Goal: Task Accomplishment & Management: Manage account settings

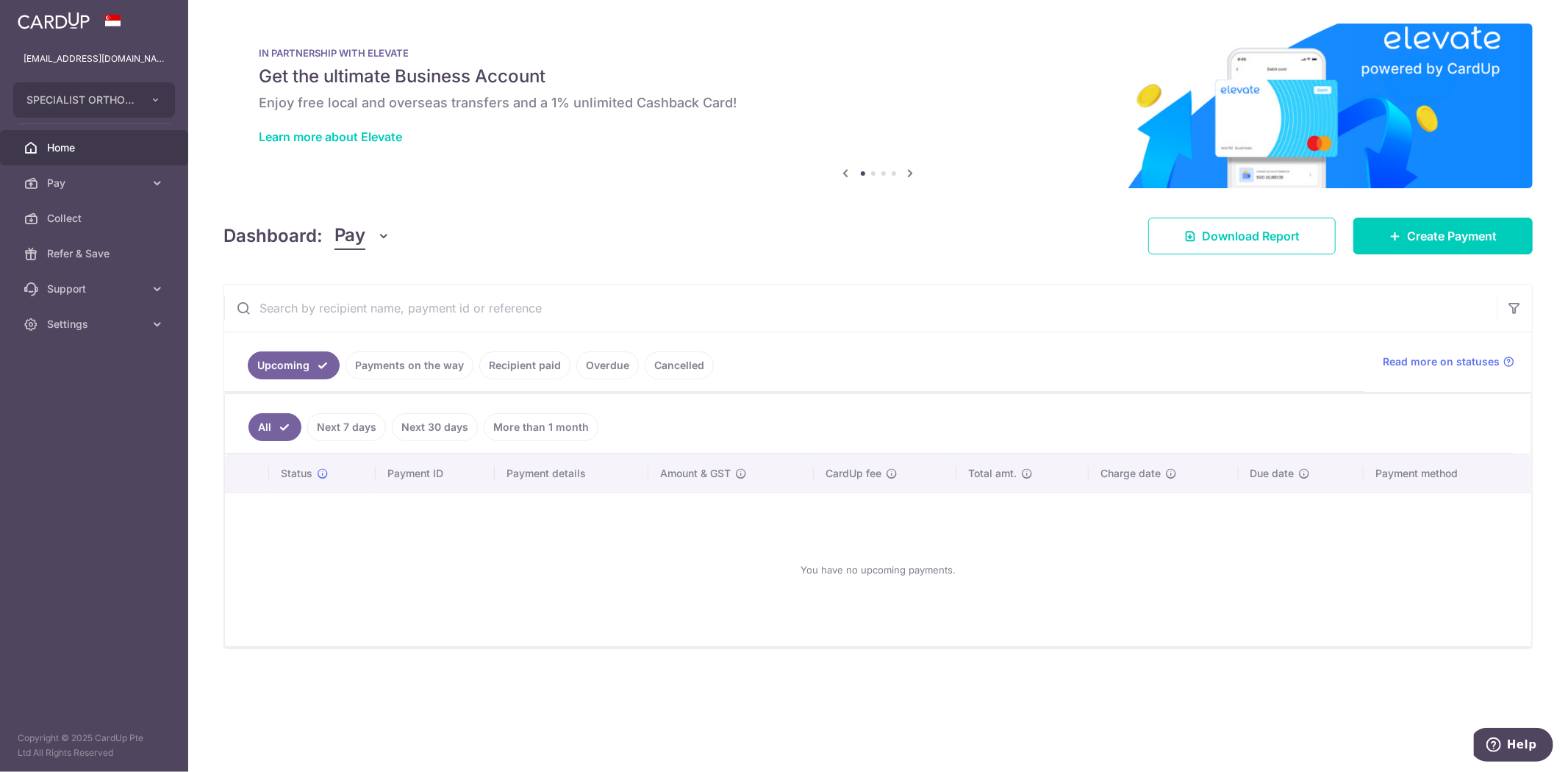
drag, startPoint x: 98, startPoint y: 497, endPoint x: 105, endPoint y: 450, distance: 47.5
click at [103, 462] on aside "finance@specialistortho.com.sg SPECIALIST ORTHOPAEDIC CENTRE PTE. LTD. SPECIALI…" at bounding box center [94, 386] width 189 height 772
click at [143, 103] on button "SPECIALIST ORTHOPAEDIC CENTRE PTE. LTD." at bounding box center [94, 100] width 162 height 36
click at [121, 135] on link "SPECIALIST ORTHOPAEDIC CENTRE PTE. LTD." at bounding box center [98, 137] width 168 height 27
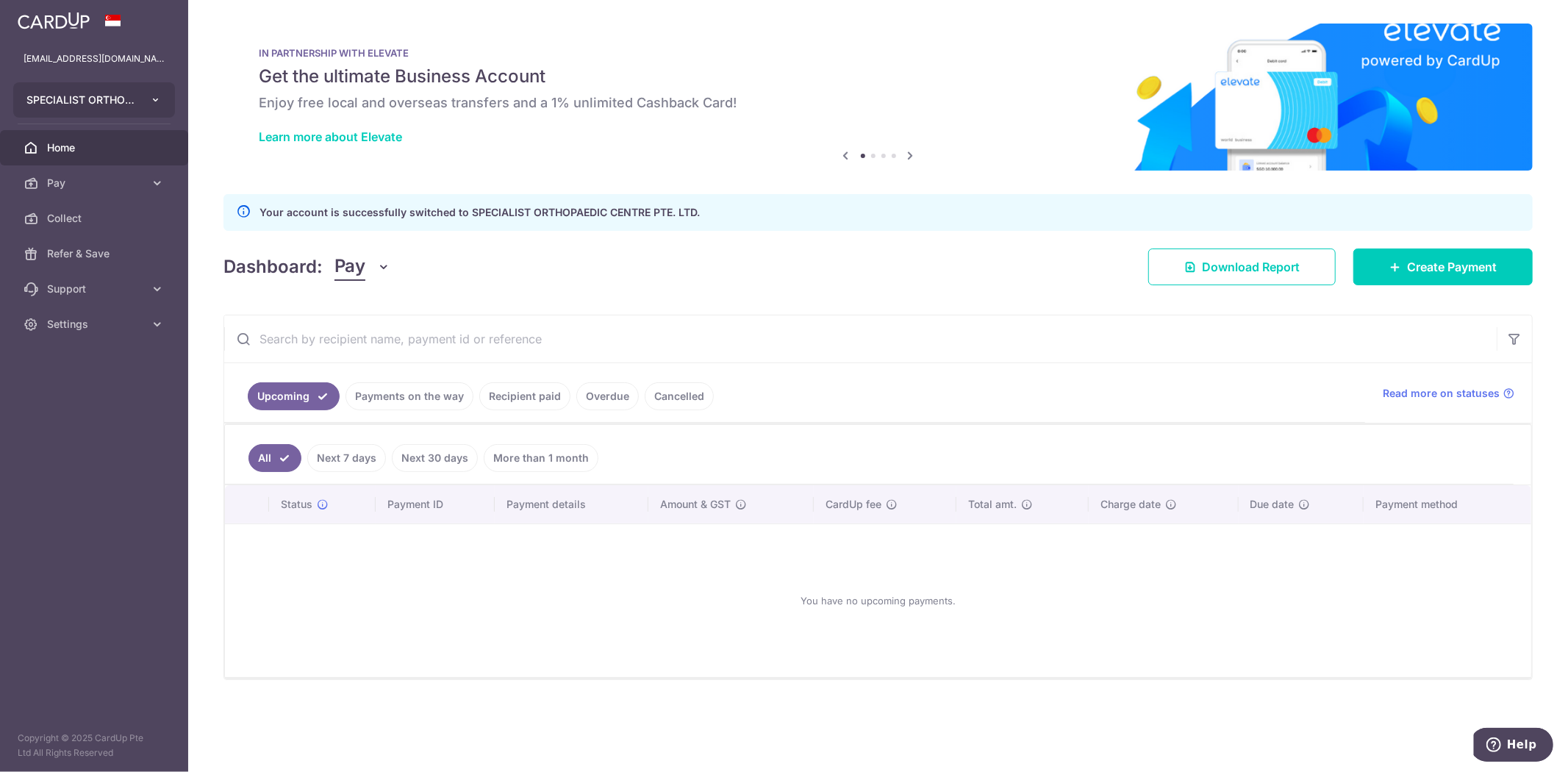
click at [137, 100] on button "SPECIALIST ORTHOPAEDIC CENTRE PTE. LTD." at bounding box center [94, 100] width 162 height 36
click at [97, 167] on link "SPECIALIST ORTHOPAEDIC JOINT TRAUMA CENTRE PTE. LTD." at bounding box center [98, 167] width 168 height 27
drag, startPoint x: 662, startPoint y: 280, endPoint x: 651, endPoint y: 273, distance: 13.0
click at [659, 277] on div "Dashboard: Pay Pay Collect Download Report Create Payment" at bounding box center [878, 264] width 1309 height 42
click at [142, 88] on button "SPECIALIST ORTHOPAEDIC CENTRE PTE. LTD." at bounding box center [94, 100] width 162 height 36
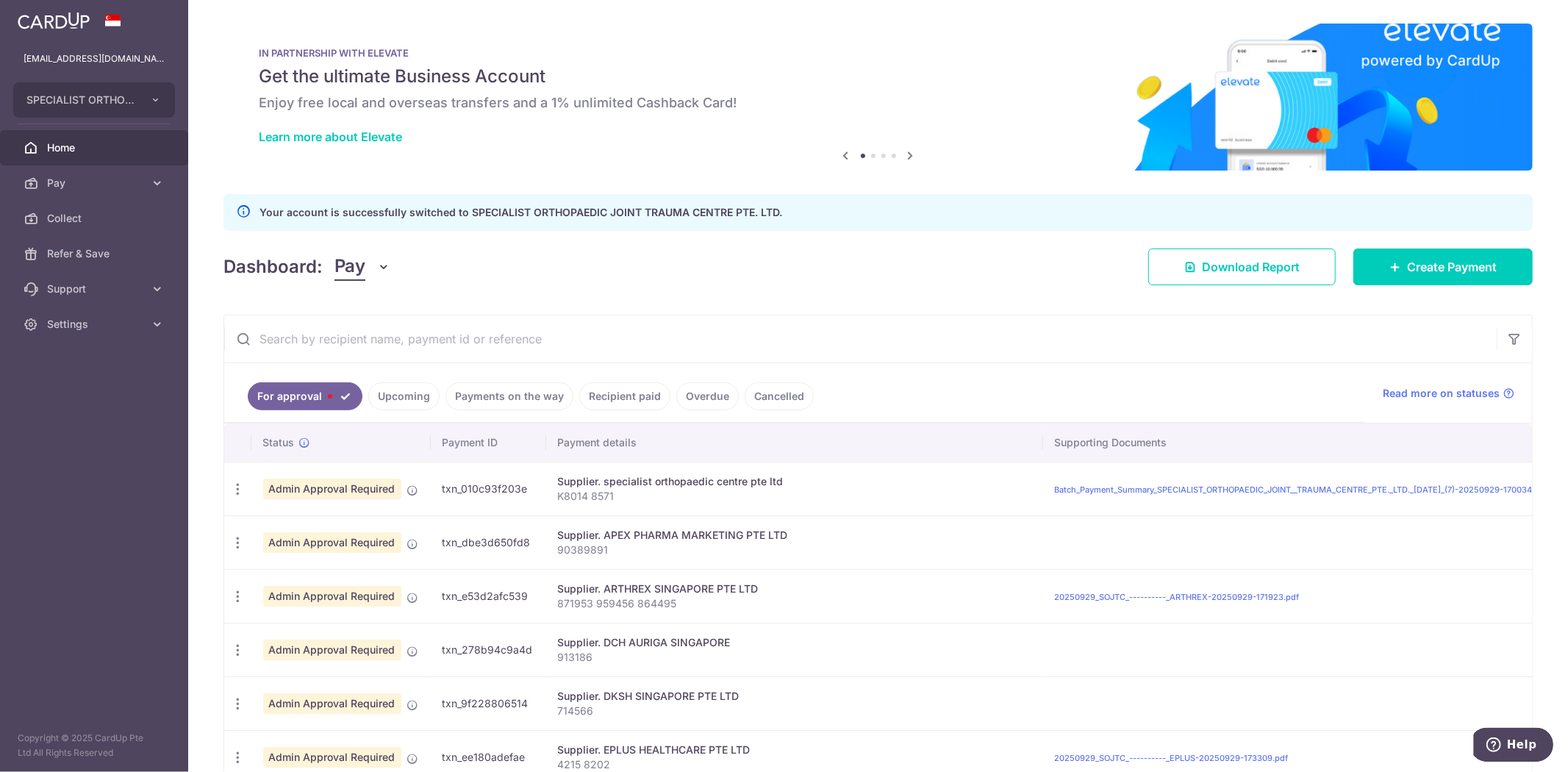
drag, startPoint x: 764, startPoint y: 261, endPoint x: 739, endPoint y: 268, distance: 26.0
click at [763, 270] on div "Dashboard: Pay Pay Collect Download Report Create Payment" at bounding box center [878, 264] width 1309 height 42
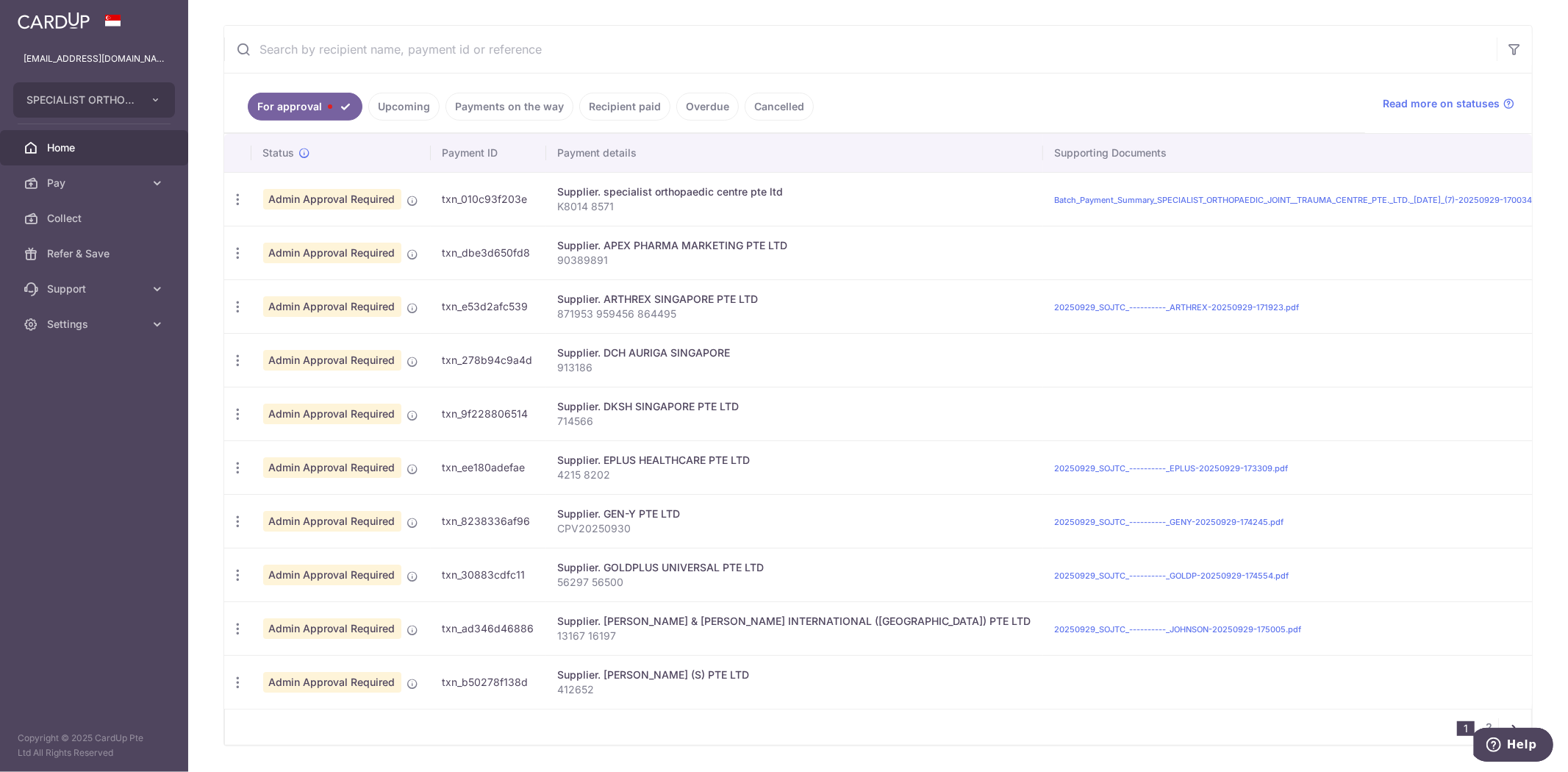
scroll to position [261, 0]
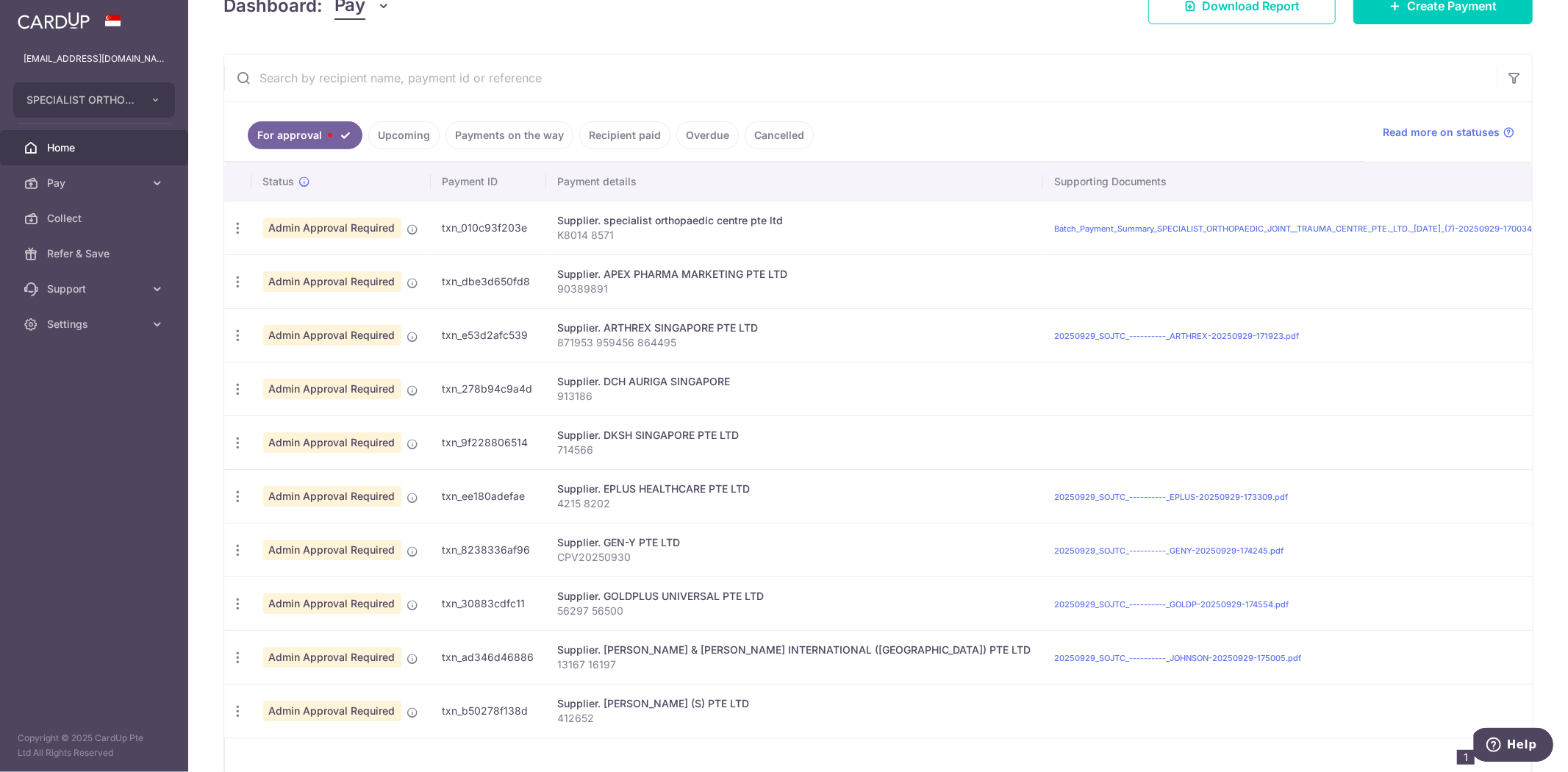
click at [1002, 128] on ul "For approval Upcoming Payments on the way Recipient paid Overdue Cancelled" at bounding box center [795, 132] width 1141 height 59
click at [233, 230] on icon "button" at bounding box center [238, 228] width 16 height 16
click at [279, 307] on span "Cancel payment" at bounding box center [316, 304] width 99 height 18
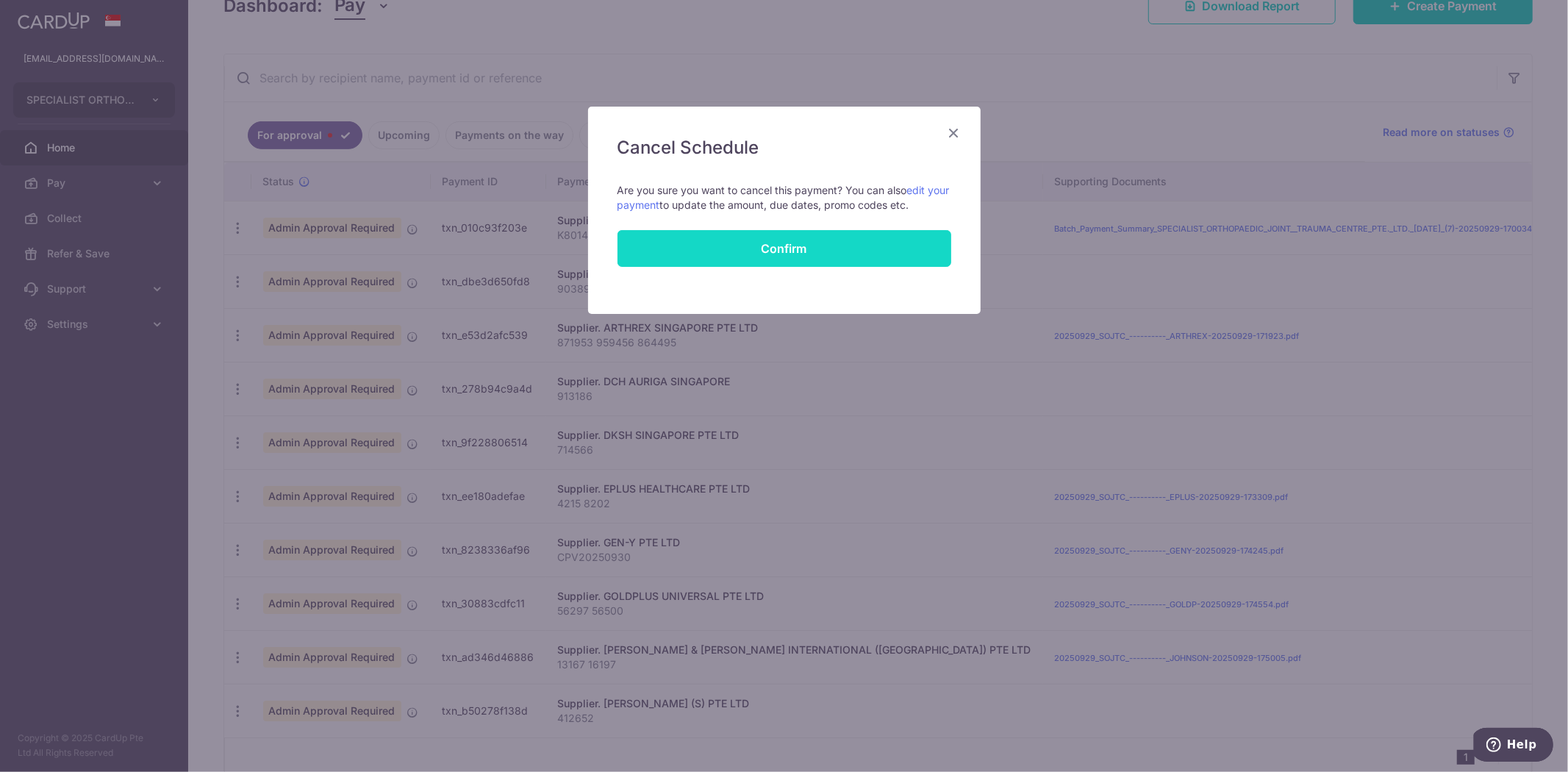
click at [727, 240] on button "Confirm" at bounding box center [785, 248] width 334 height 37
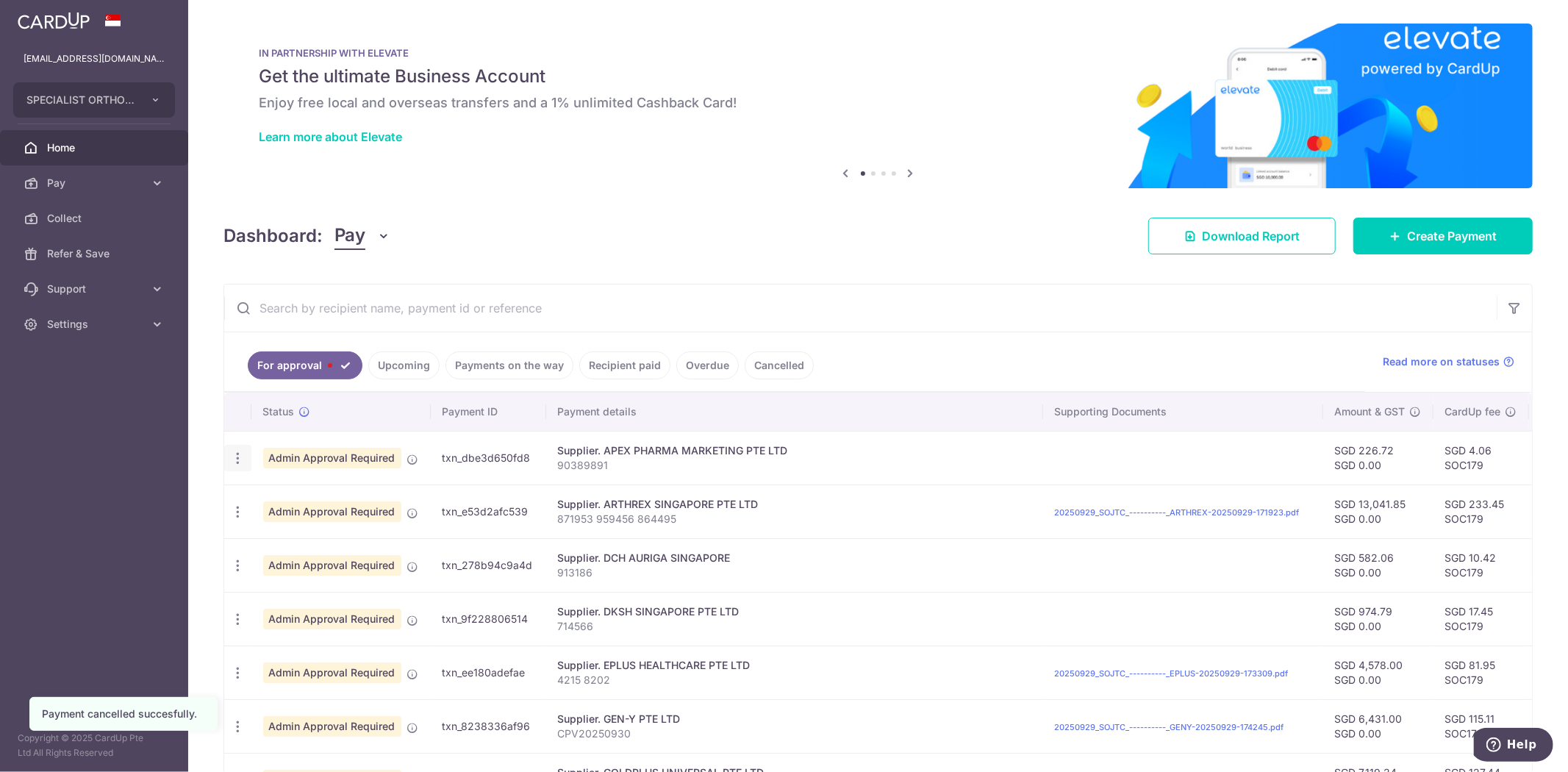
click at [243, 461] on icon "button" at bounding box center [238, 458] width 16 height 16
click at [290, 534] on span "Cancel payment" at bounding box center [316, 534] width 99 height 18
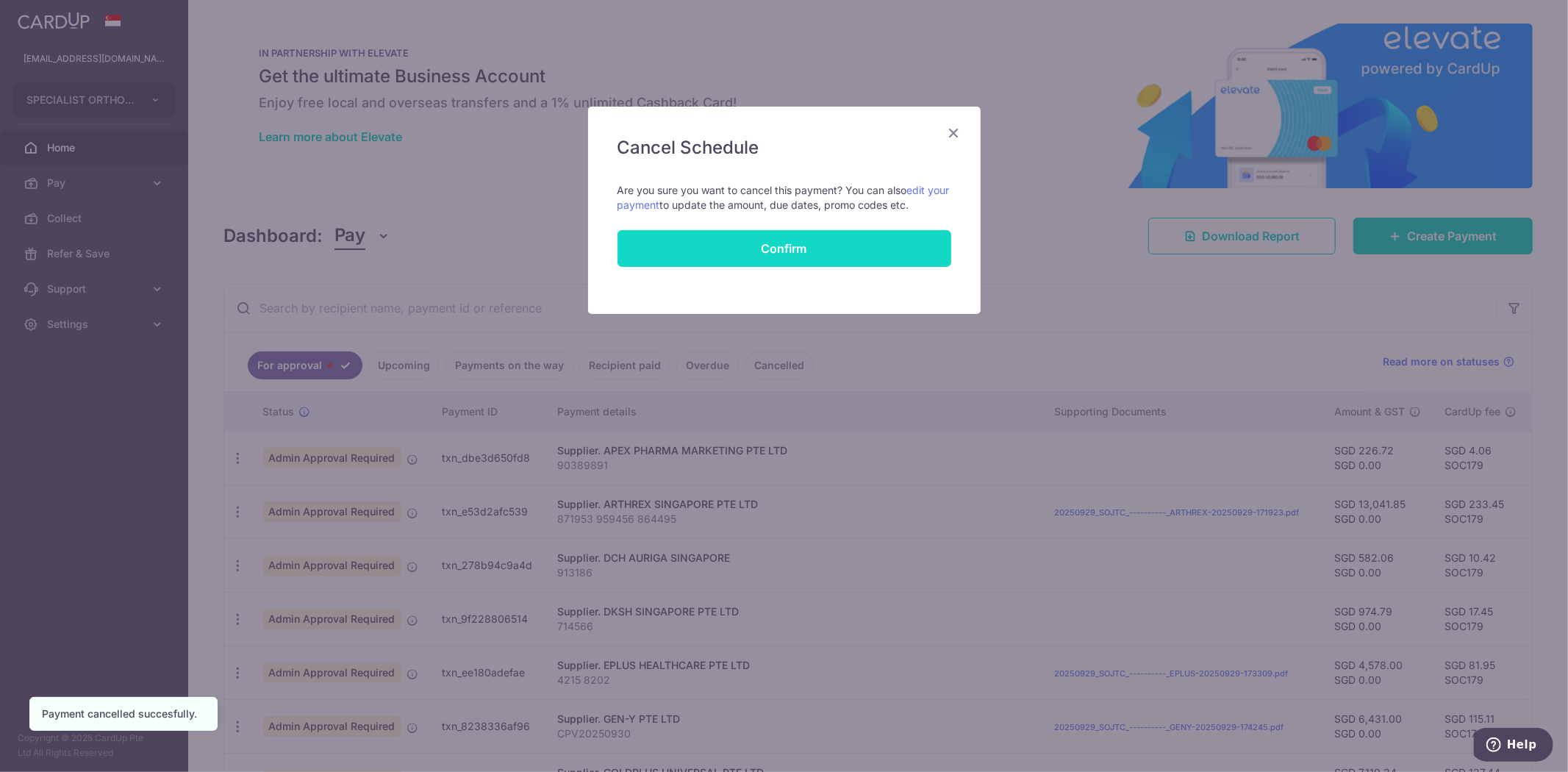
click at [818, 238] on button "Confirm" at bounding box center [785, 248] width 334 height 37
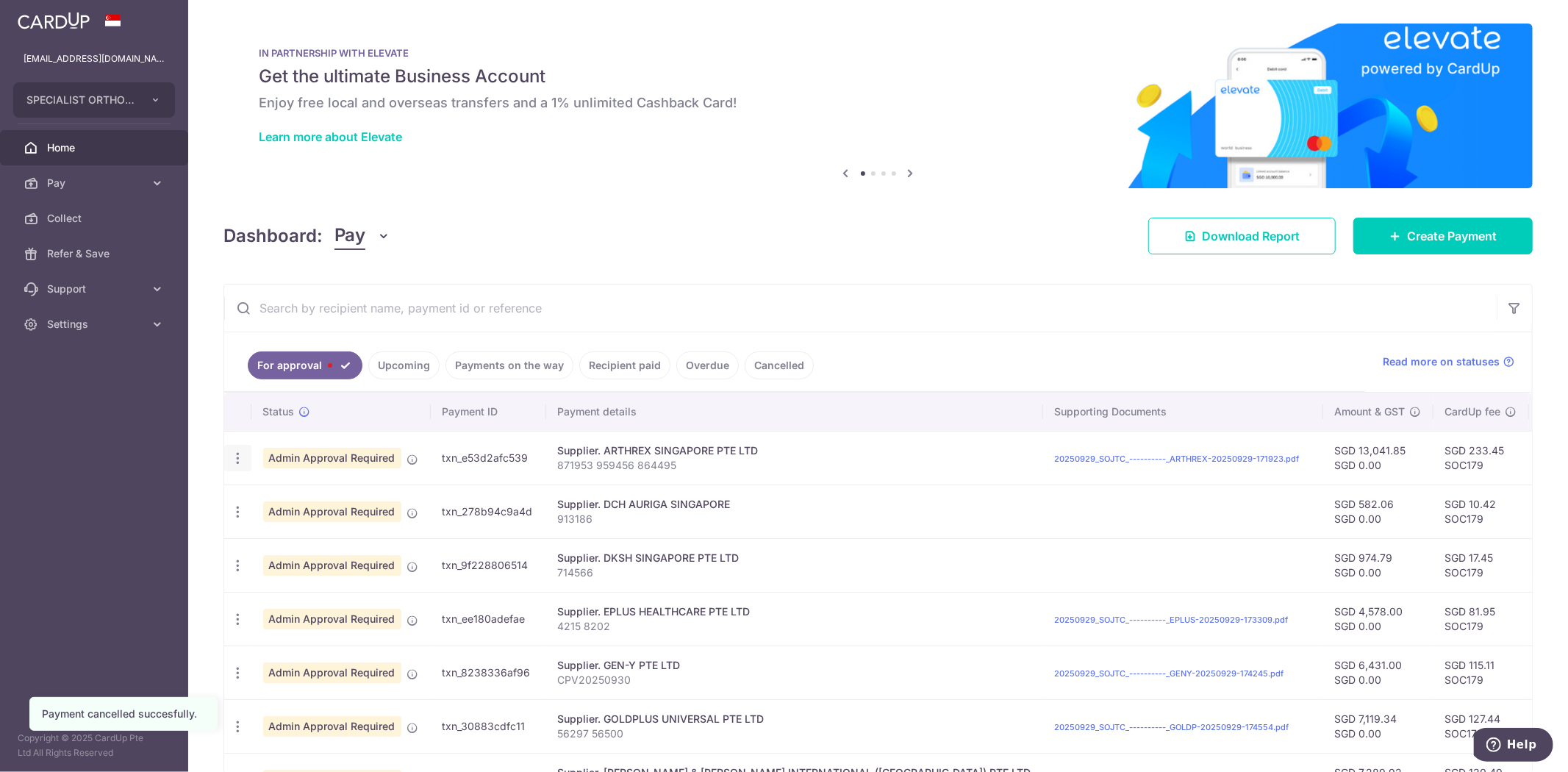
click at [238, 459] on icon "button" at bounding box center [238, 458] width 16 height 16
click at [322, 531] on span "Cancel payment" at bounding box center [316, 534] width 99 height 18
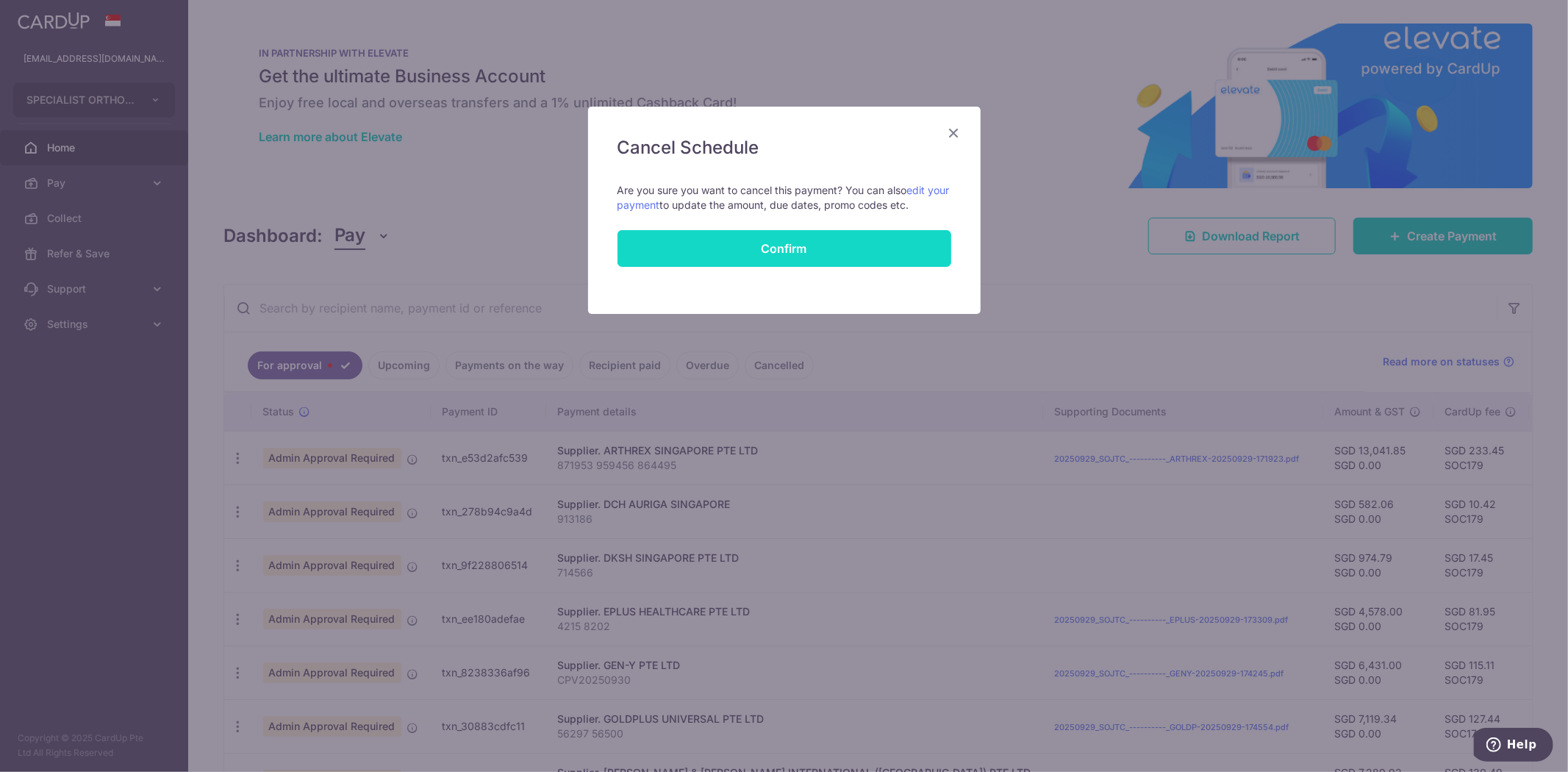
click at [773, 236] on button "Confirm" at bounding box center [785, 248] width 334 height 37
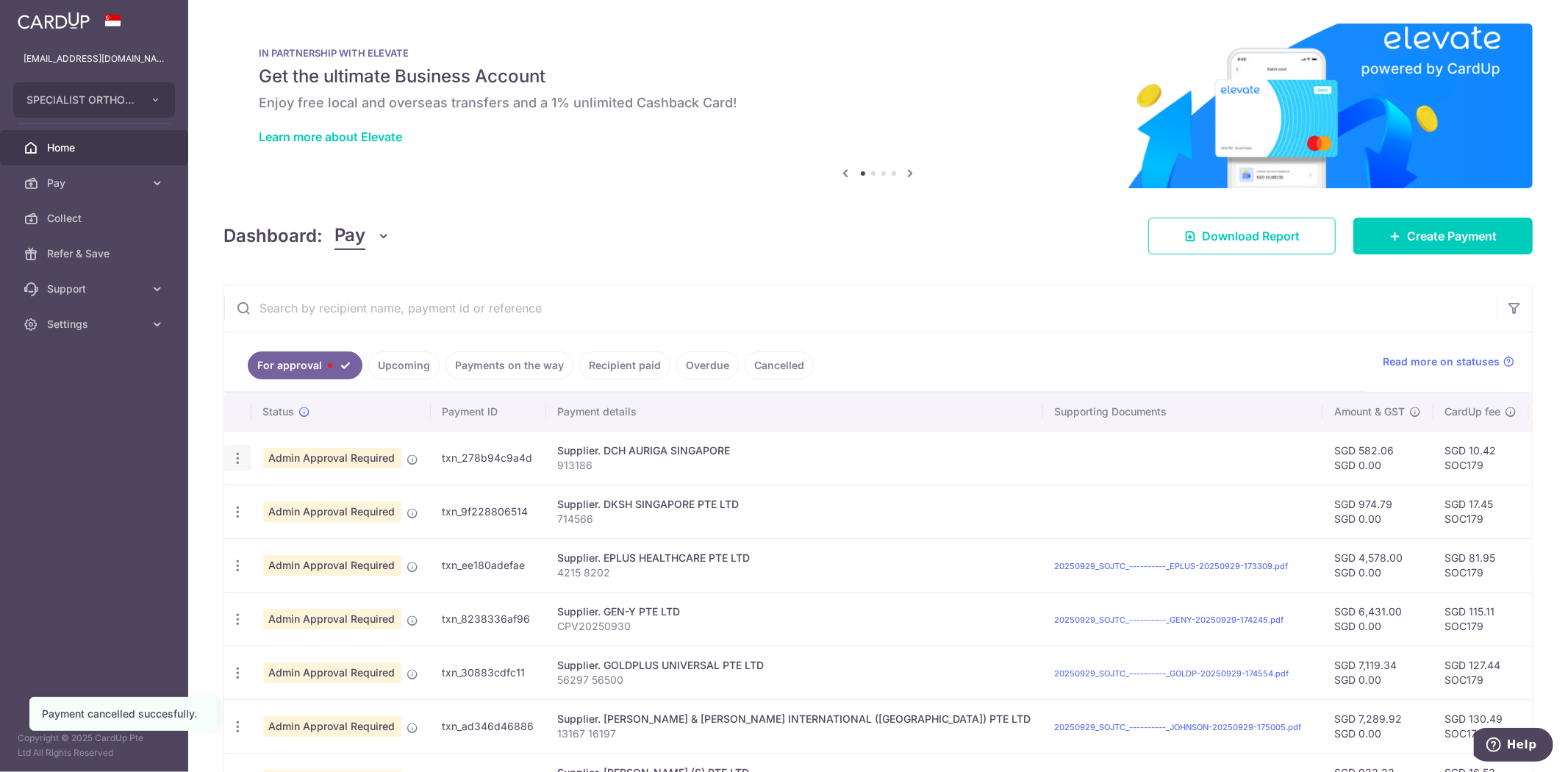
click at [241, 459] on icon "button" at bounding box center [238, 458] width 16 height 16
click at [267, 531] on span "Cancel payment" at bounding box center [316, 534] width 99 height 18
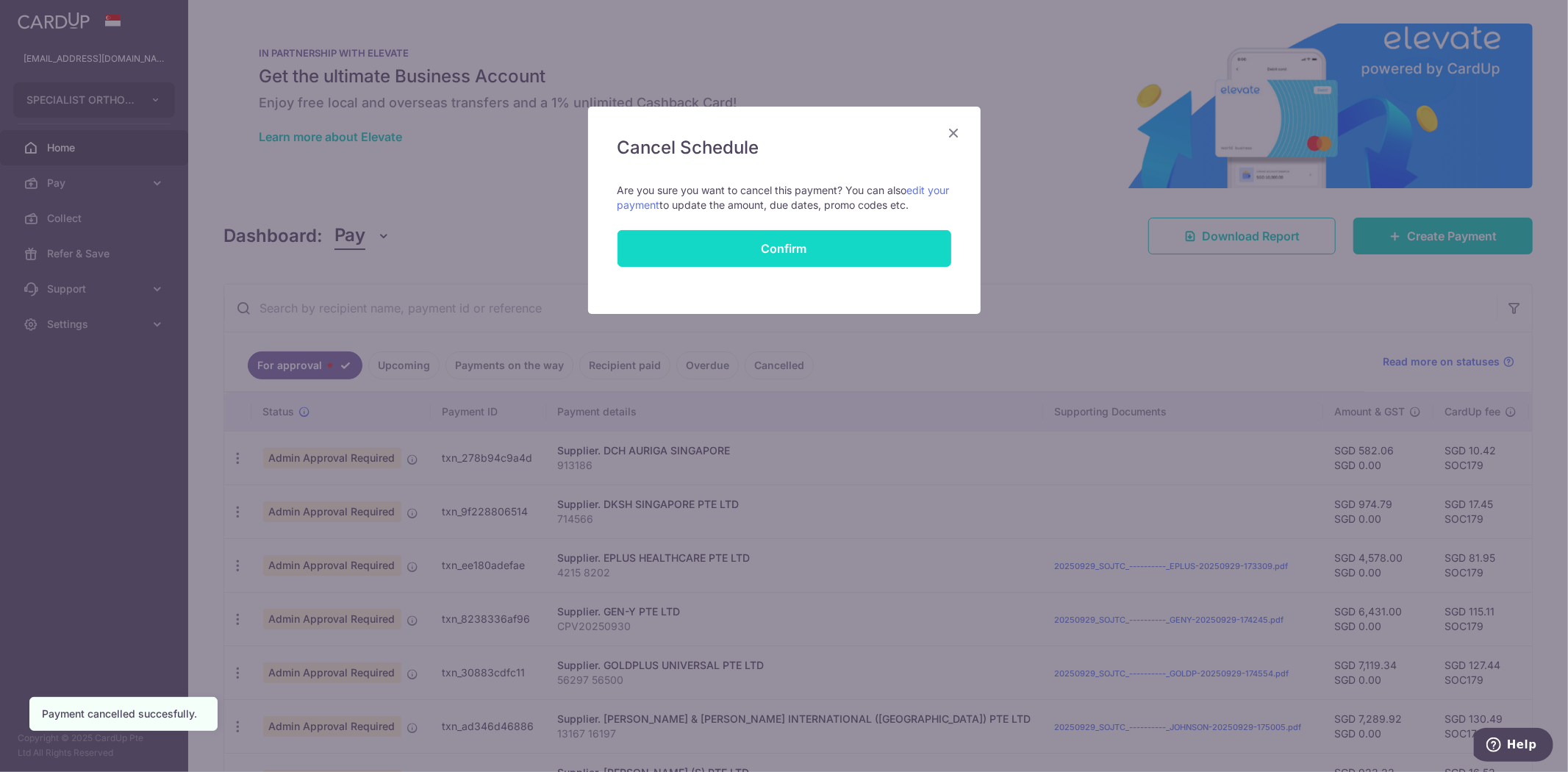
click at [776, 255] on button "Confirm" at bounding box center [785, 248] width 334 height 37
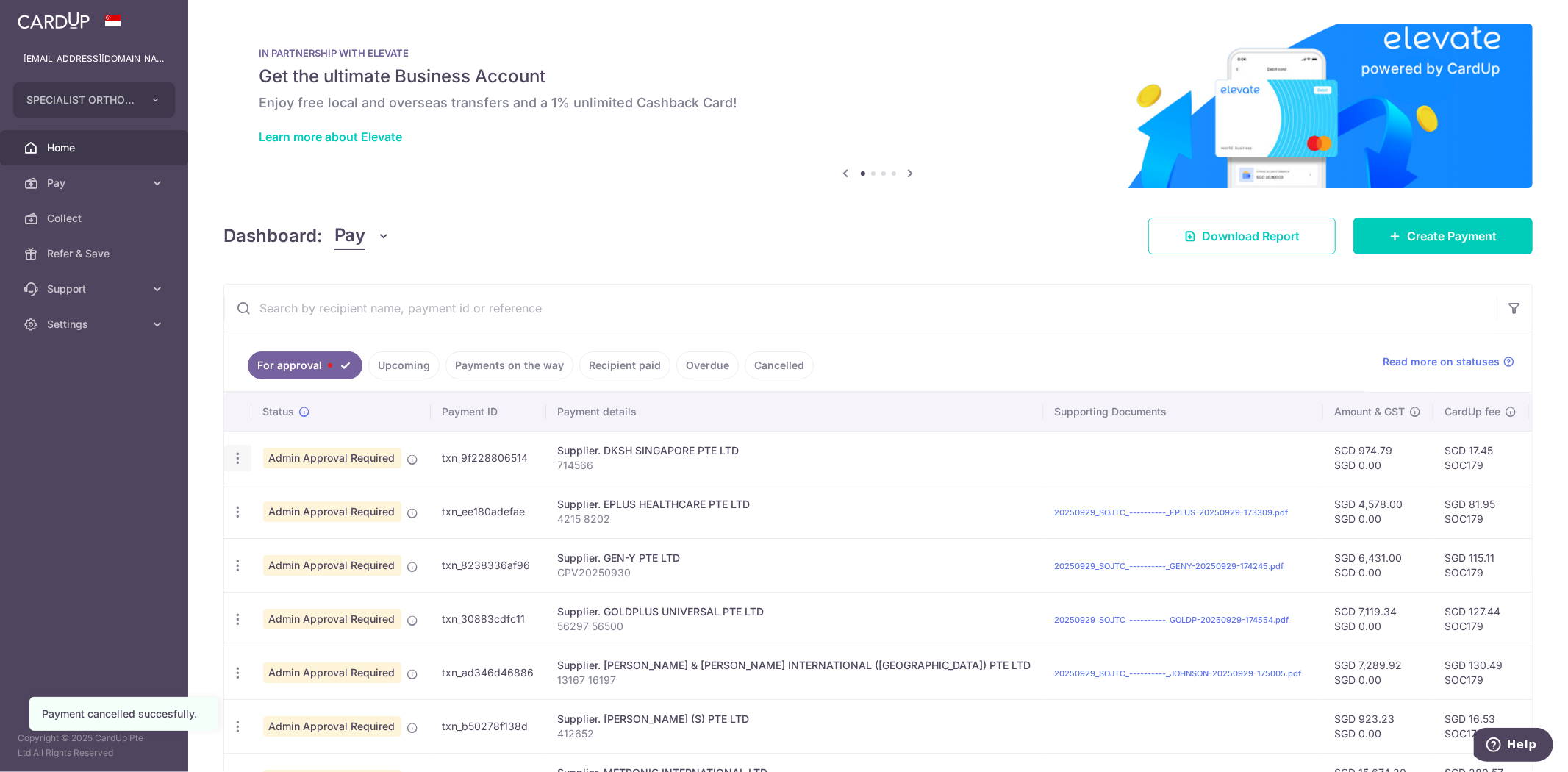
click at [239, 464] on icon "button" at bounding box center [238, 458] width 16 height 16
click at [292, 537] on span "Cancel payment" at bounding box center [316, 534] width 99 height 18
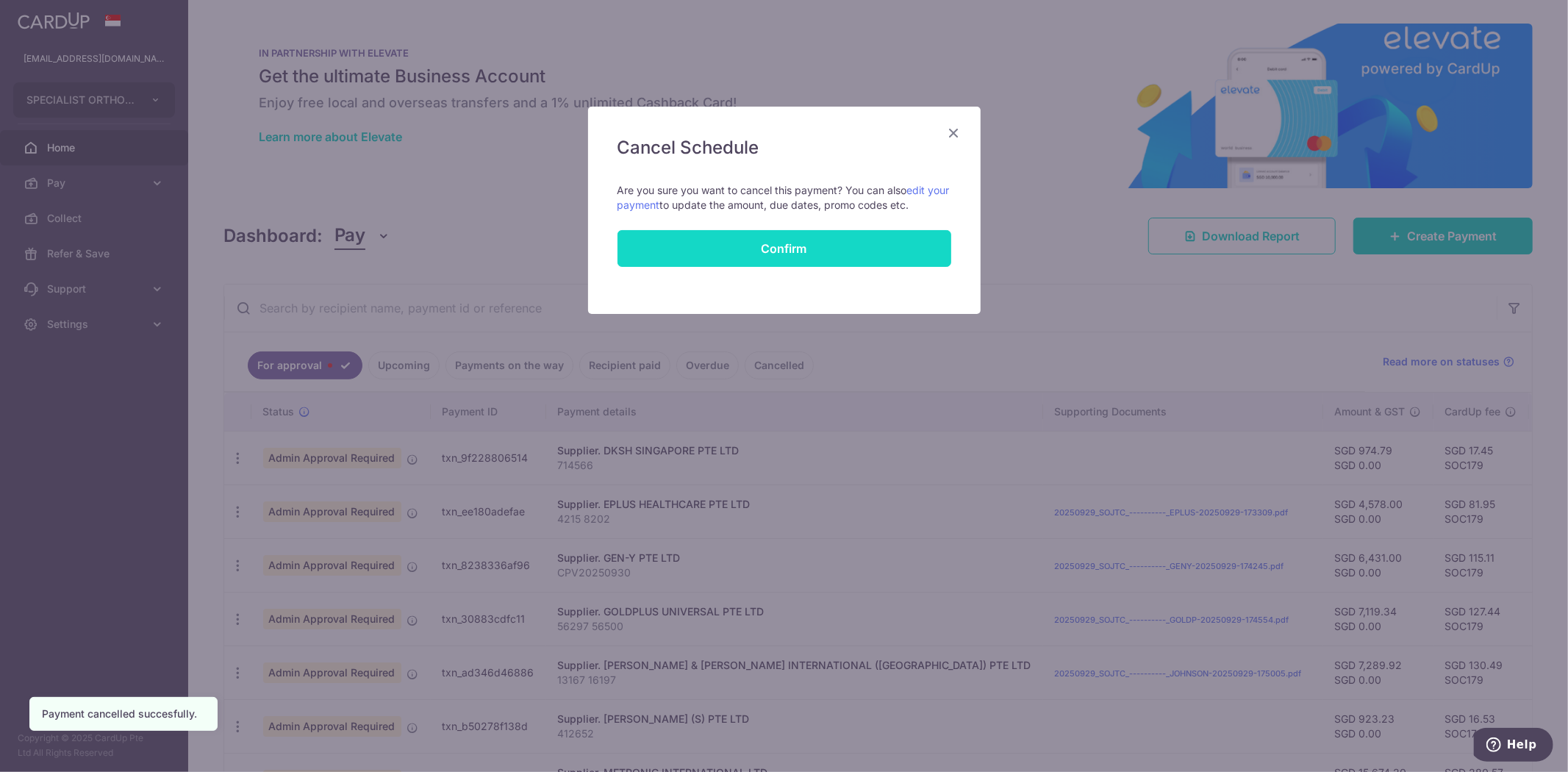
click at [716, 263] on button "Confirm" at bounding box center [785, 248] width 334 height 37
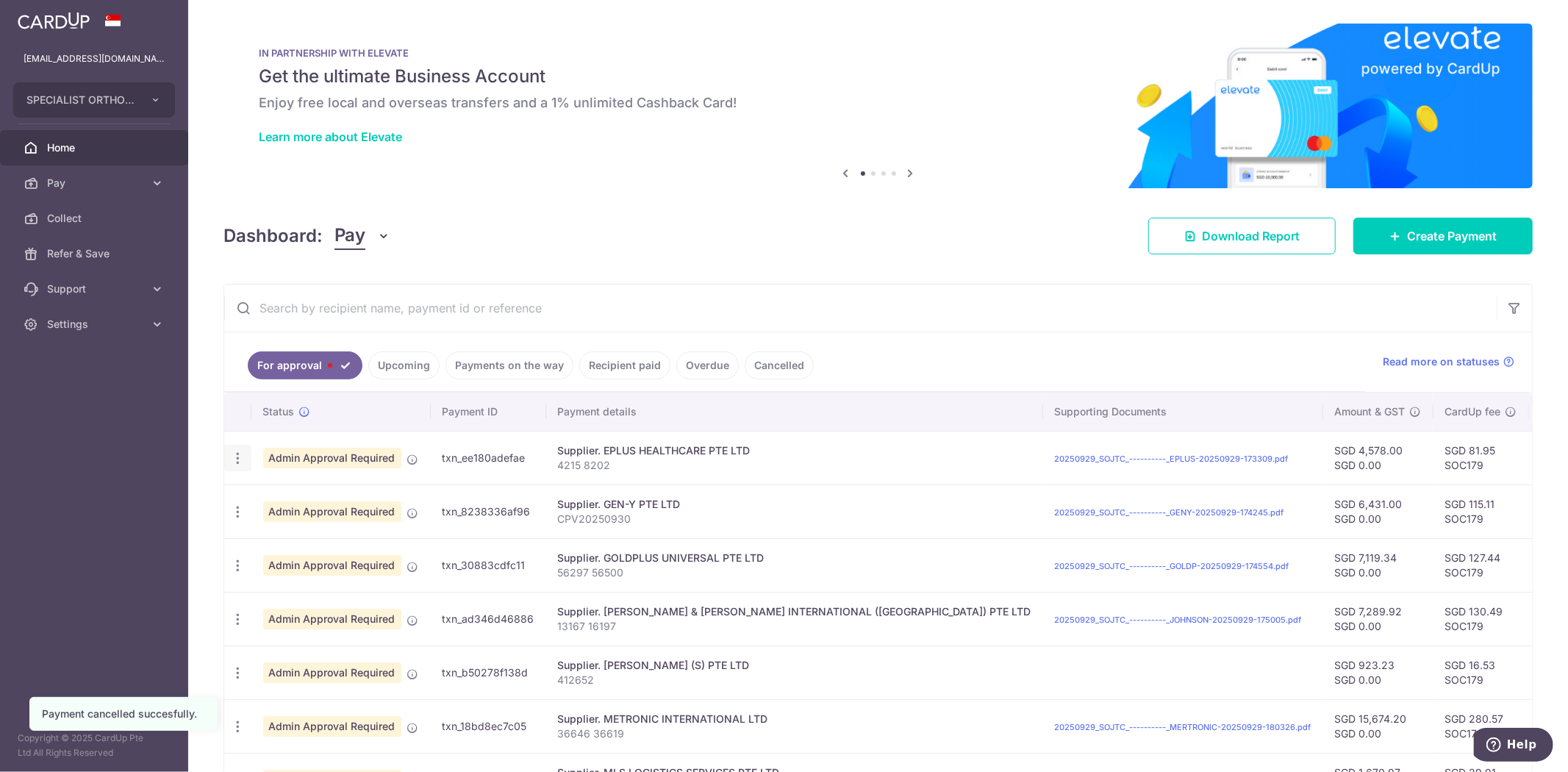
click at [243, 453] on icon "button" at bounding box center [238, 458] width 16 height 16
click at [300, 540] on span "Cancel payment" at bounding box center [316, 534] width 99 height 18
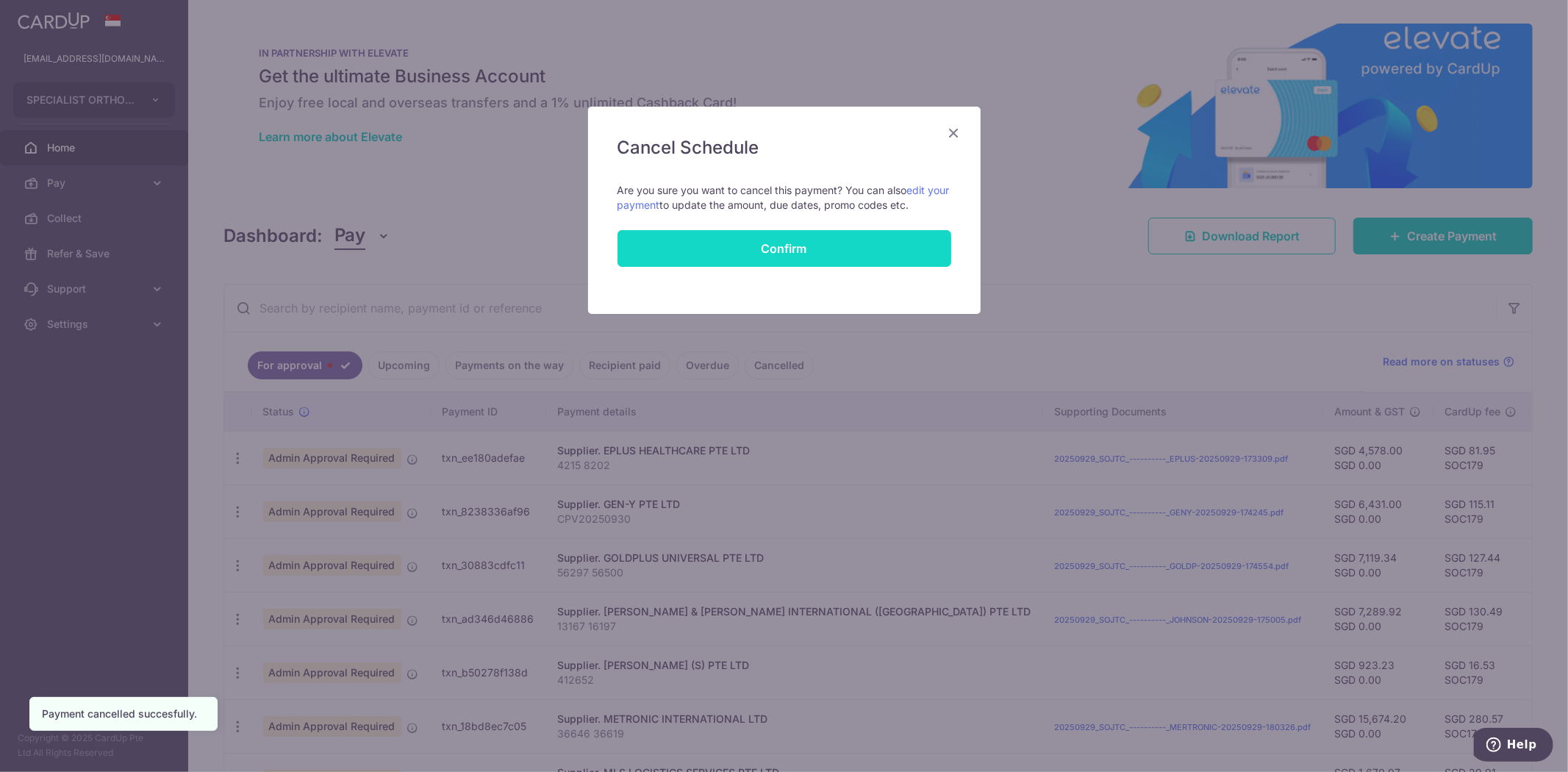
click at [736, 245] on button "Confirm" at bounding box center [785, 248] width 334 height 37
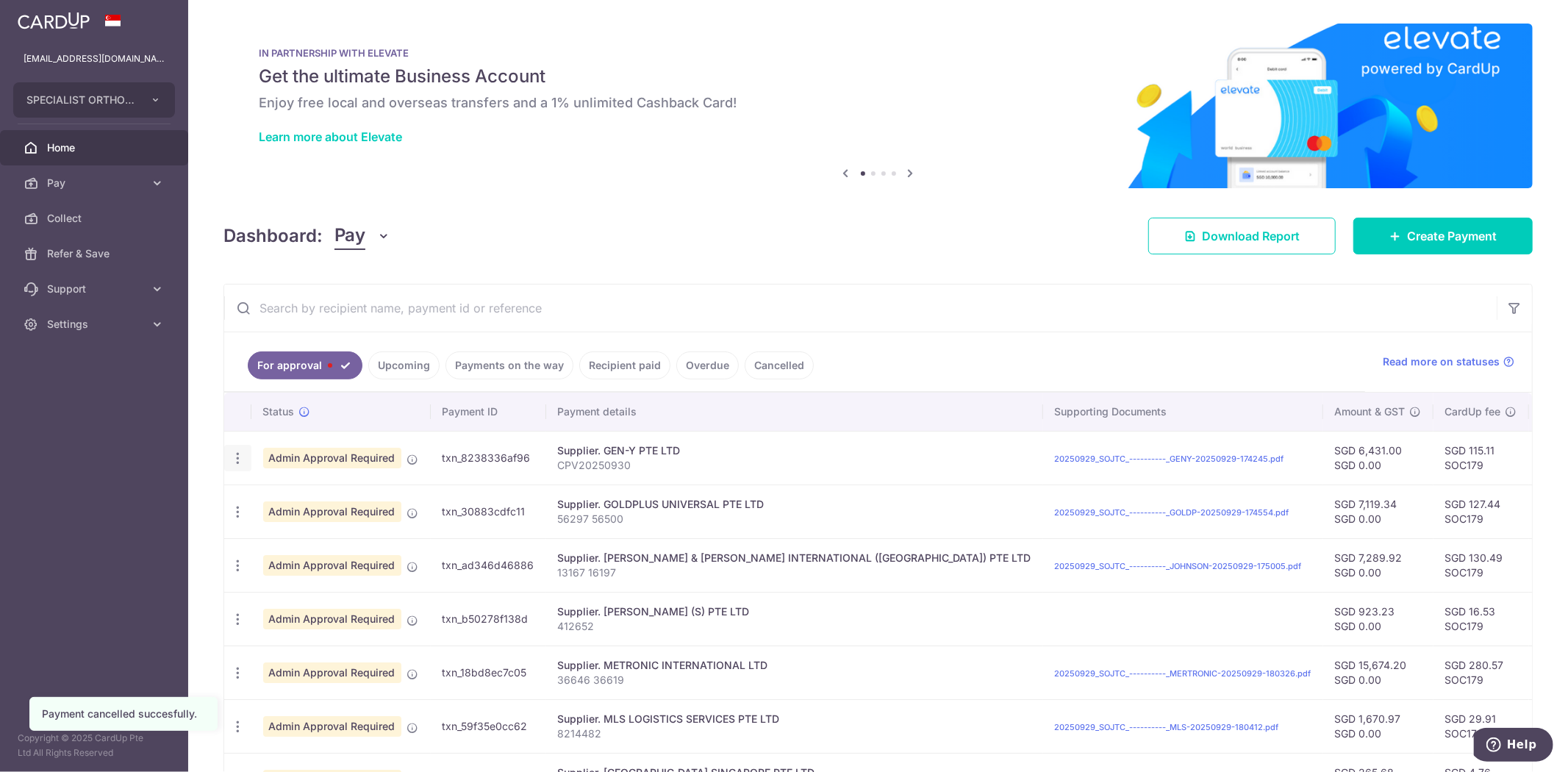
click at [233, 457] on icon "button" at bounding box center [238, 458] width 16 height 16
click at [318, 529] on span "Cancel payment" at bounding box center [316, 534] width 99 height 18
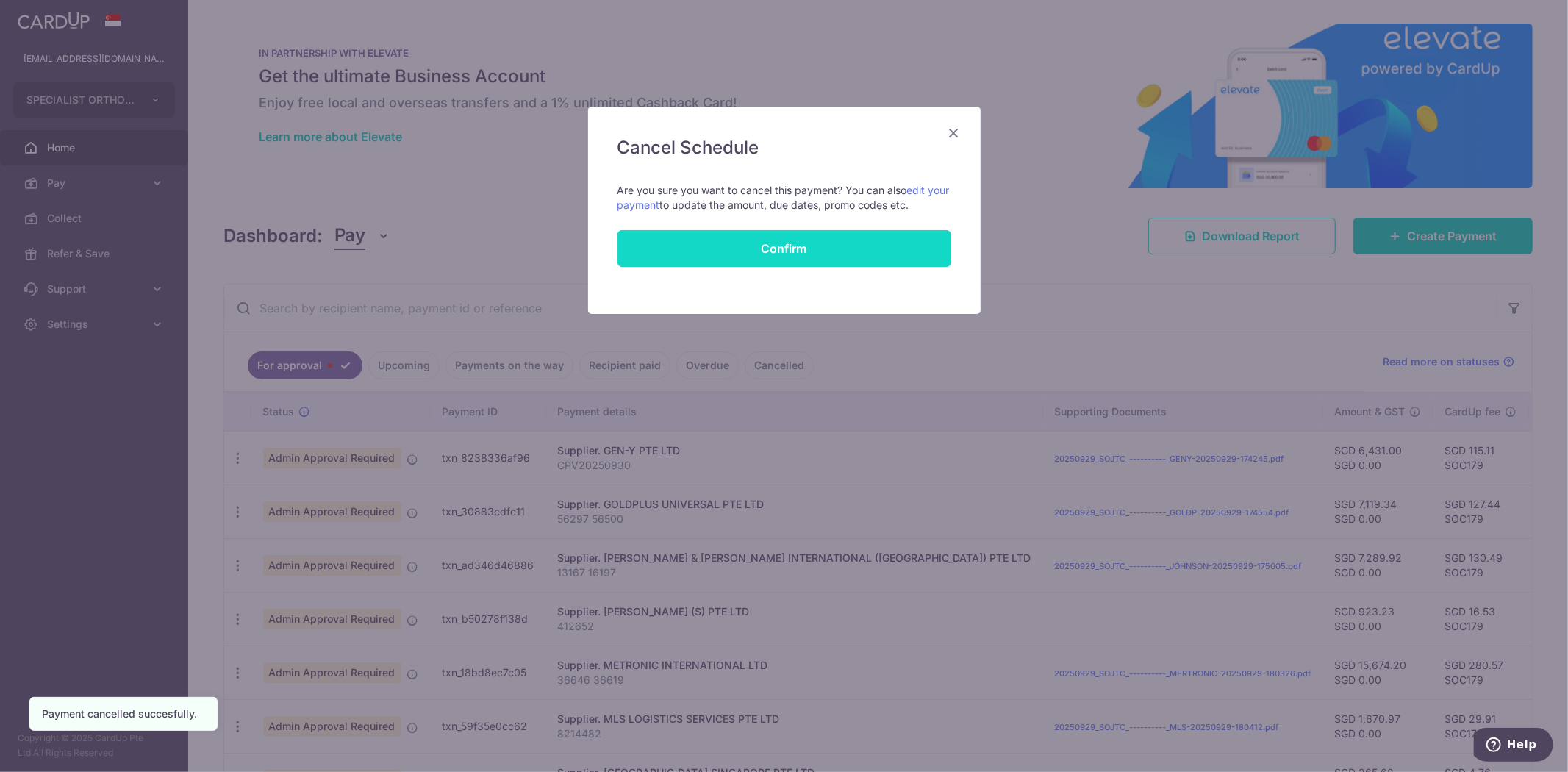
click at [799, 261] on button "Confirm" at bounding box center [785, 248] width 334 height 37
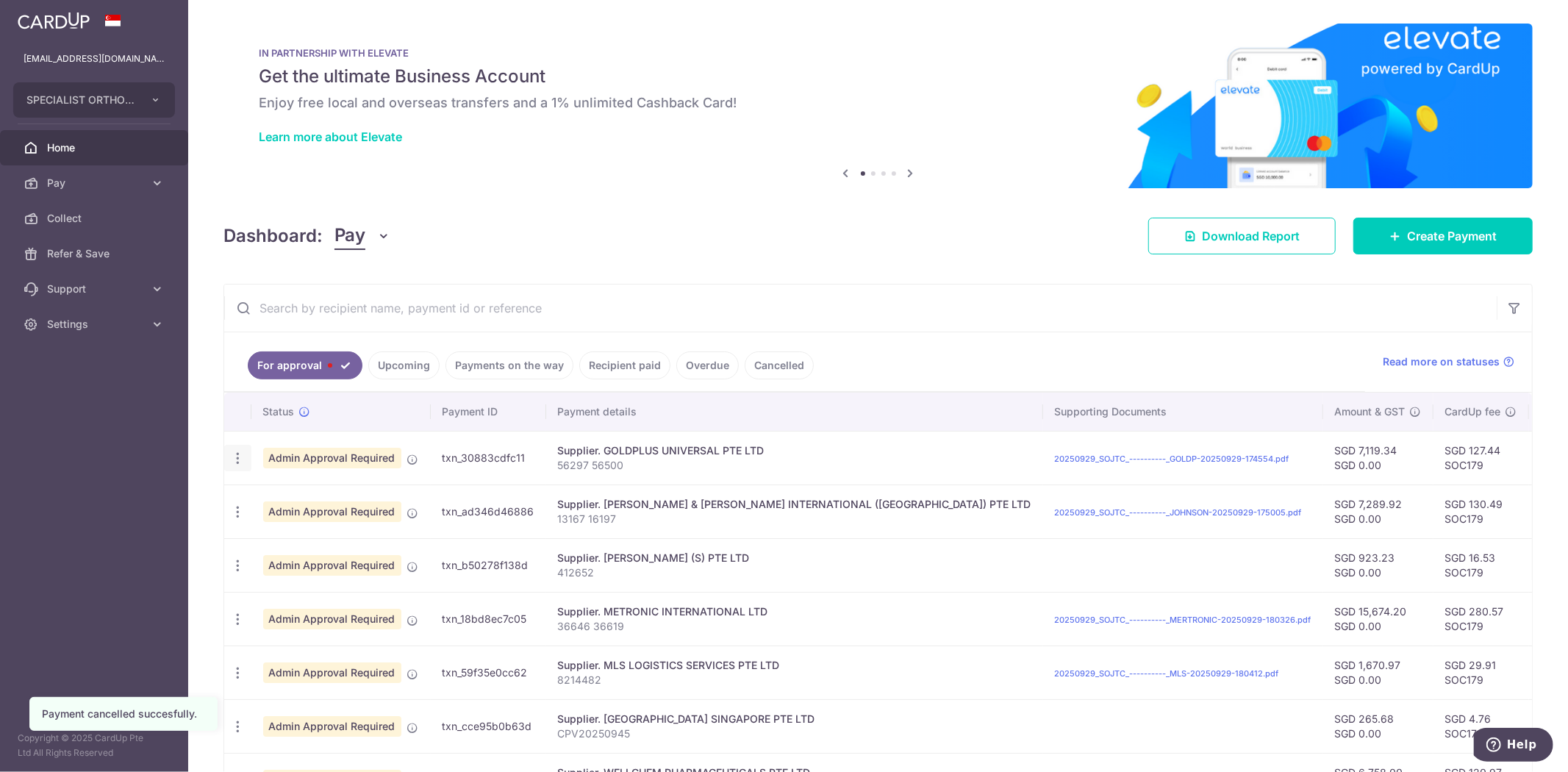
click at [236, 467] on div "Update payment Cancel payment" at bounding box center [238, 459] width 28 height 28
click at [246, 457] on div "Update payment Cancel payment" at bounding box center [238, 459] width 28 height 28
click at [243, 457] on icon "button" at bounding box center [238, 458] width 16 height 16
click at [282, 529] on span "Cancel payment" at bounding box center [316, 534] width 99 height 18
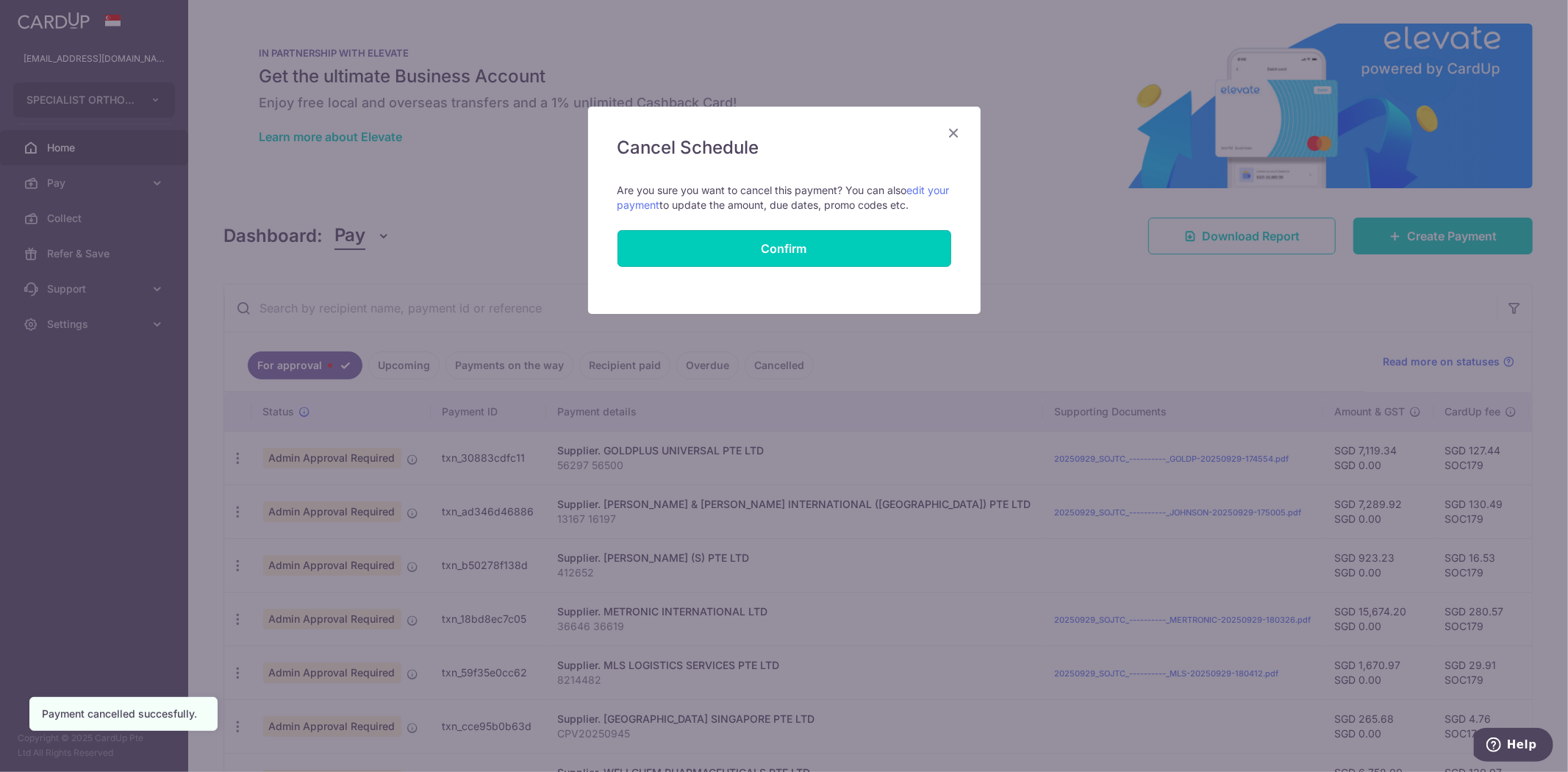
click at [896, 249] on button "Confirm" at bounding box center [785, 248] width 334 height 37
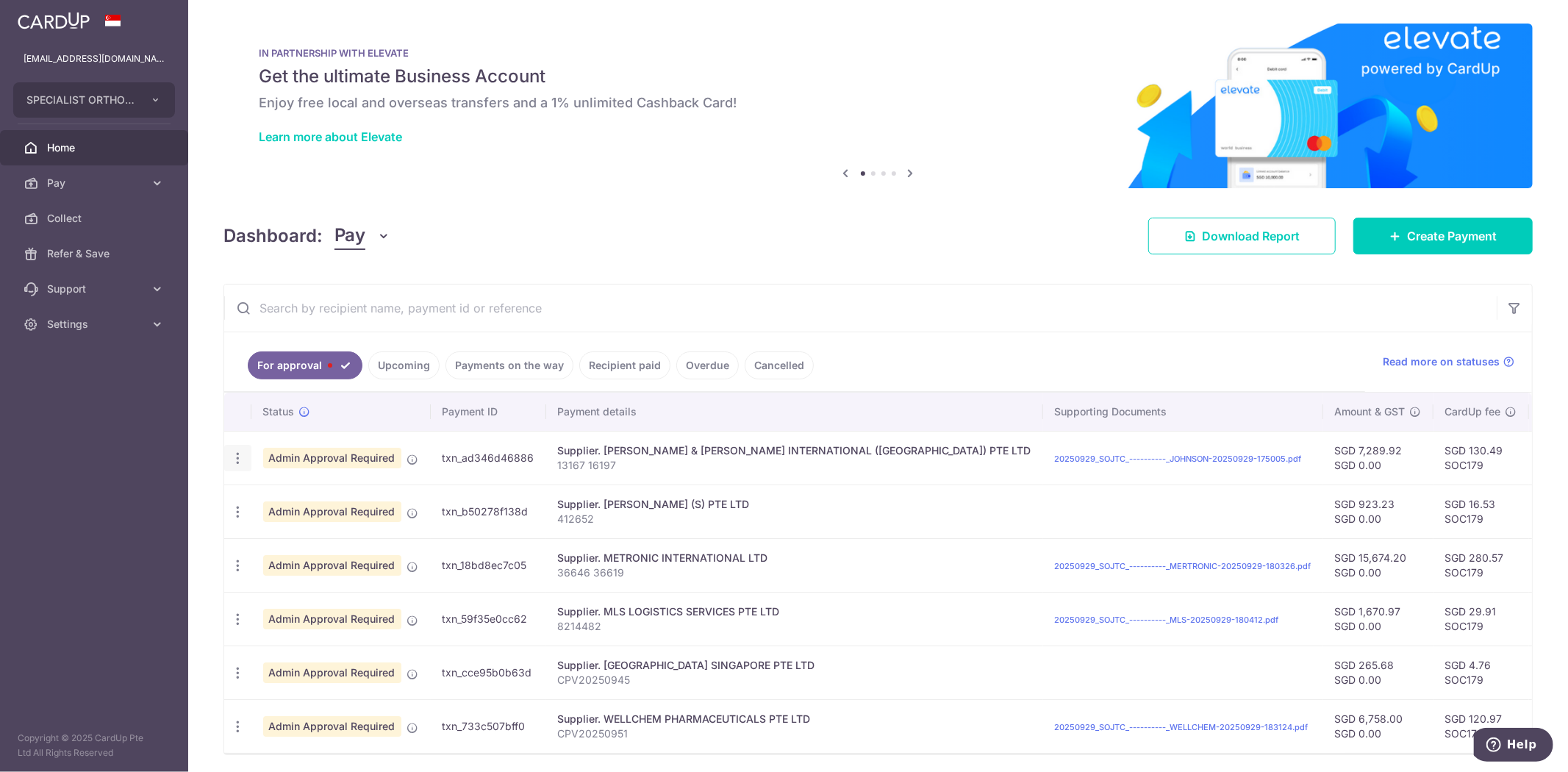
click at [228, 461] on div "Update payment Cancel payment" at bounding box center [238, 459] width 28 height 28
click at [239, 460] on icon "button" at bounding box center [238, 458] width 16 height 16
click at [284, 529] on span "Cancel payment" at bounding box center [316, 534] width 99 height 18
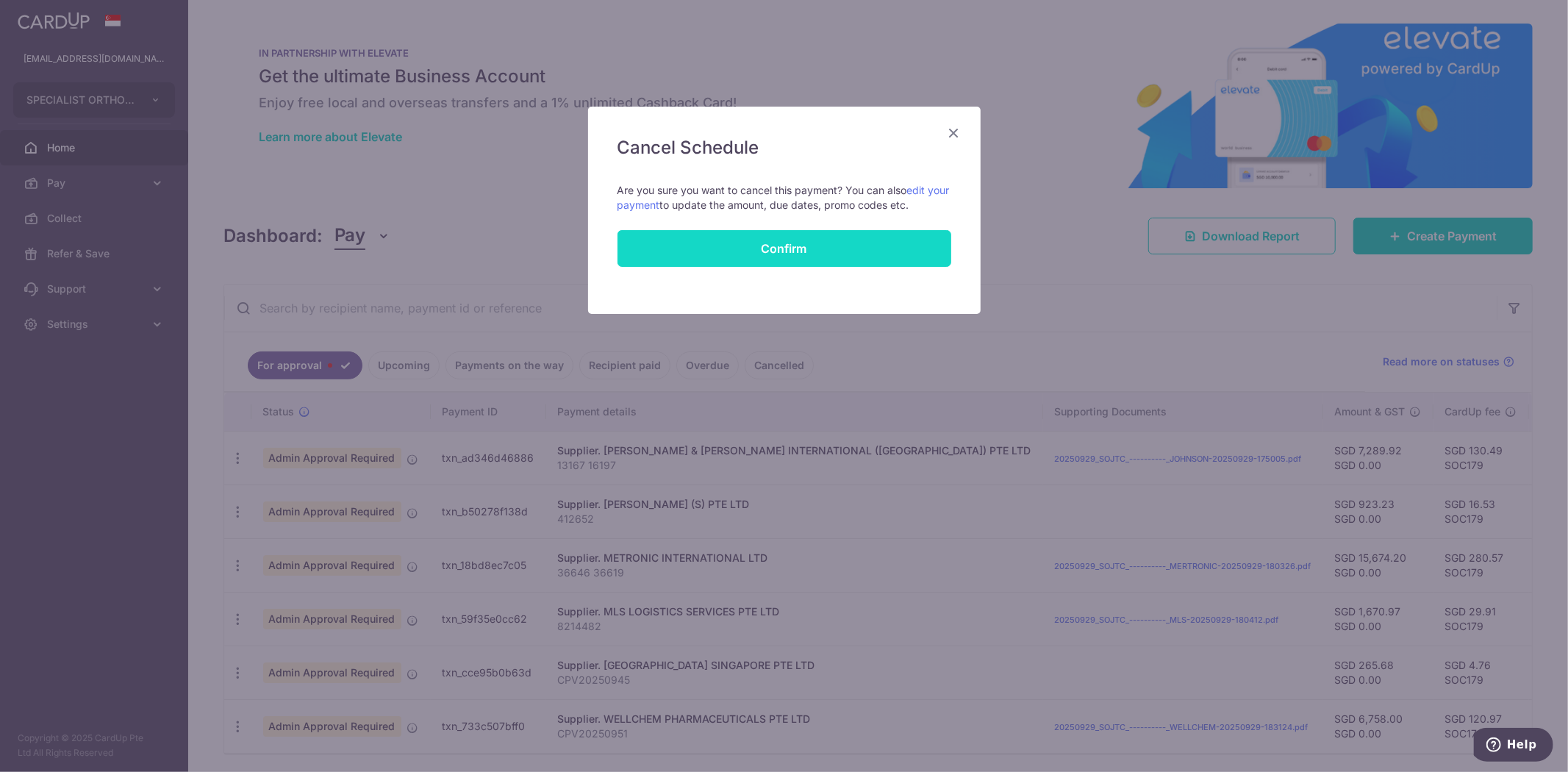
drag, startPoint x: 886, startPoint y: 248, endPoint x: 782, endPoint y: 208, distance: 111.4
click at [885, 248] on button "Confirm" at bounding box center [785, 248] width 334 height 37
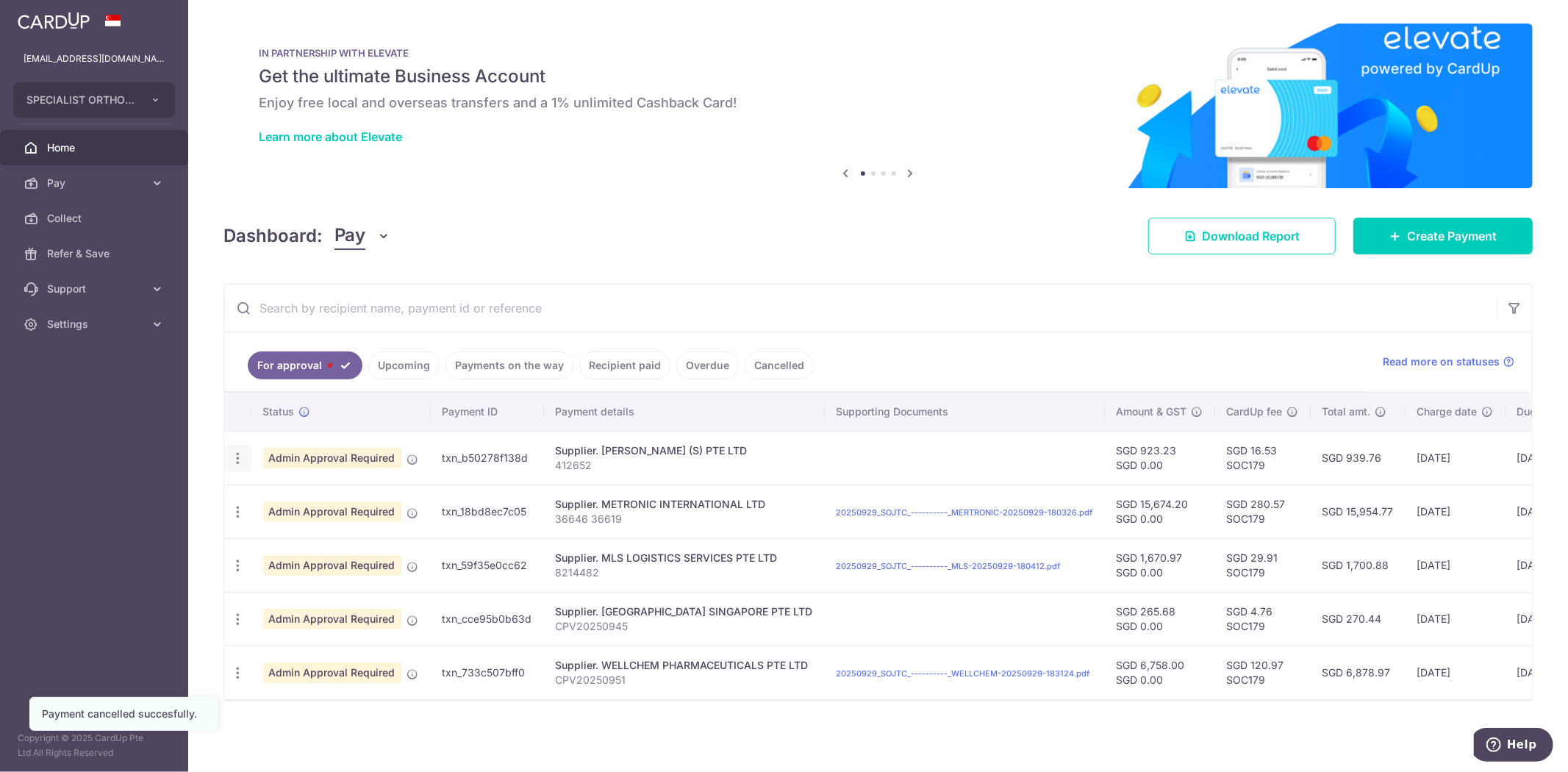
click at [241, 456] on icon "button" at bounding box center [238, 458] width 16 height 16
click at [304, 527] on span "Cancel payment" at bounding box center [316, 534] width 99 height 18
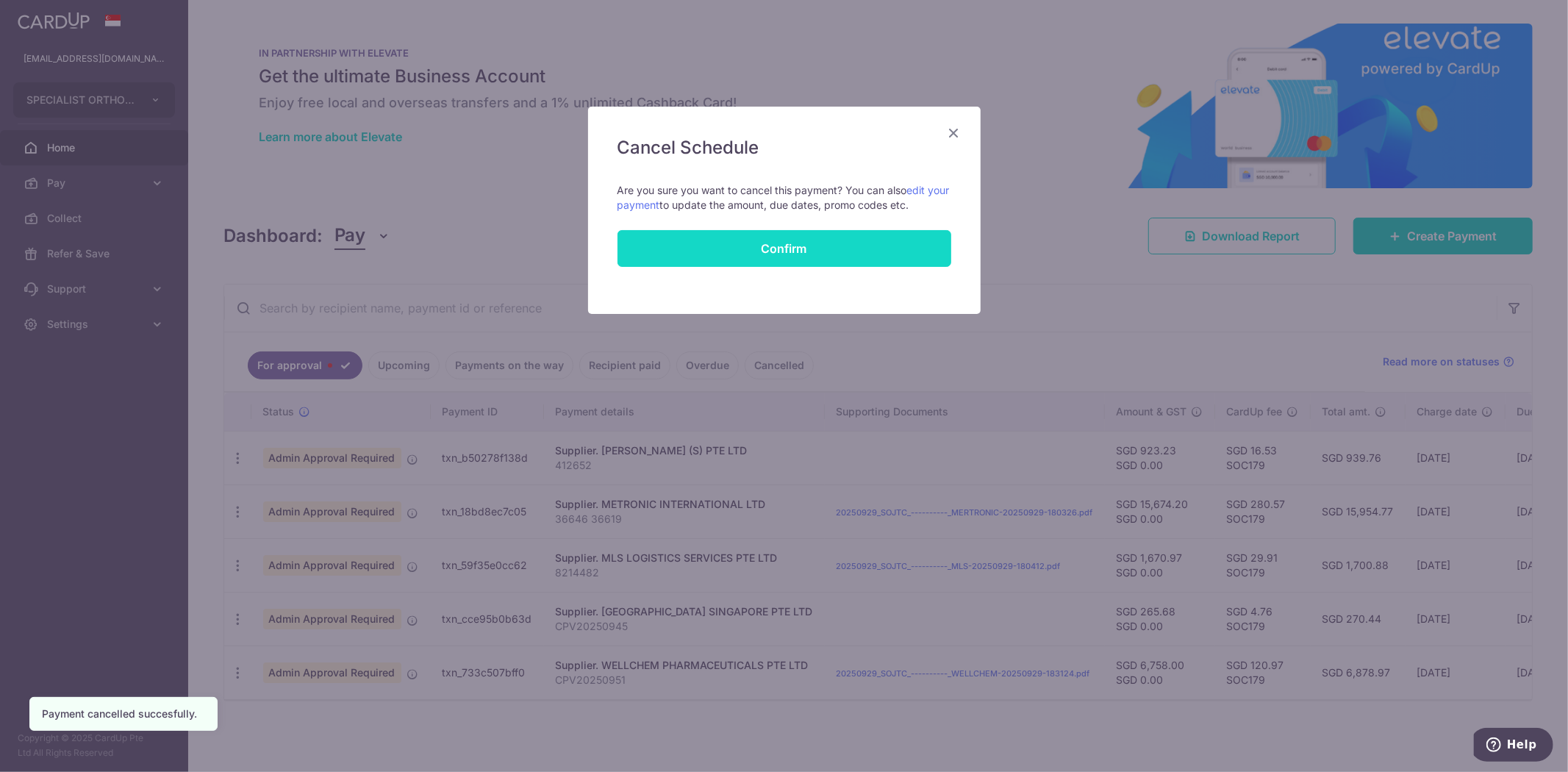
click at [750, 239] on button "Confirm" at bounding box center [785, 248] width 334 height 37
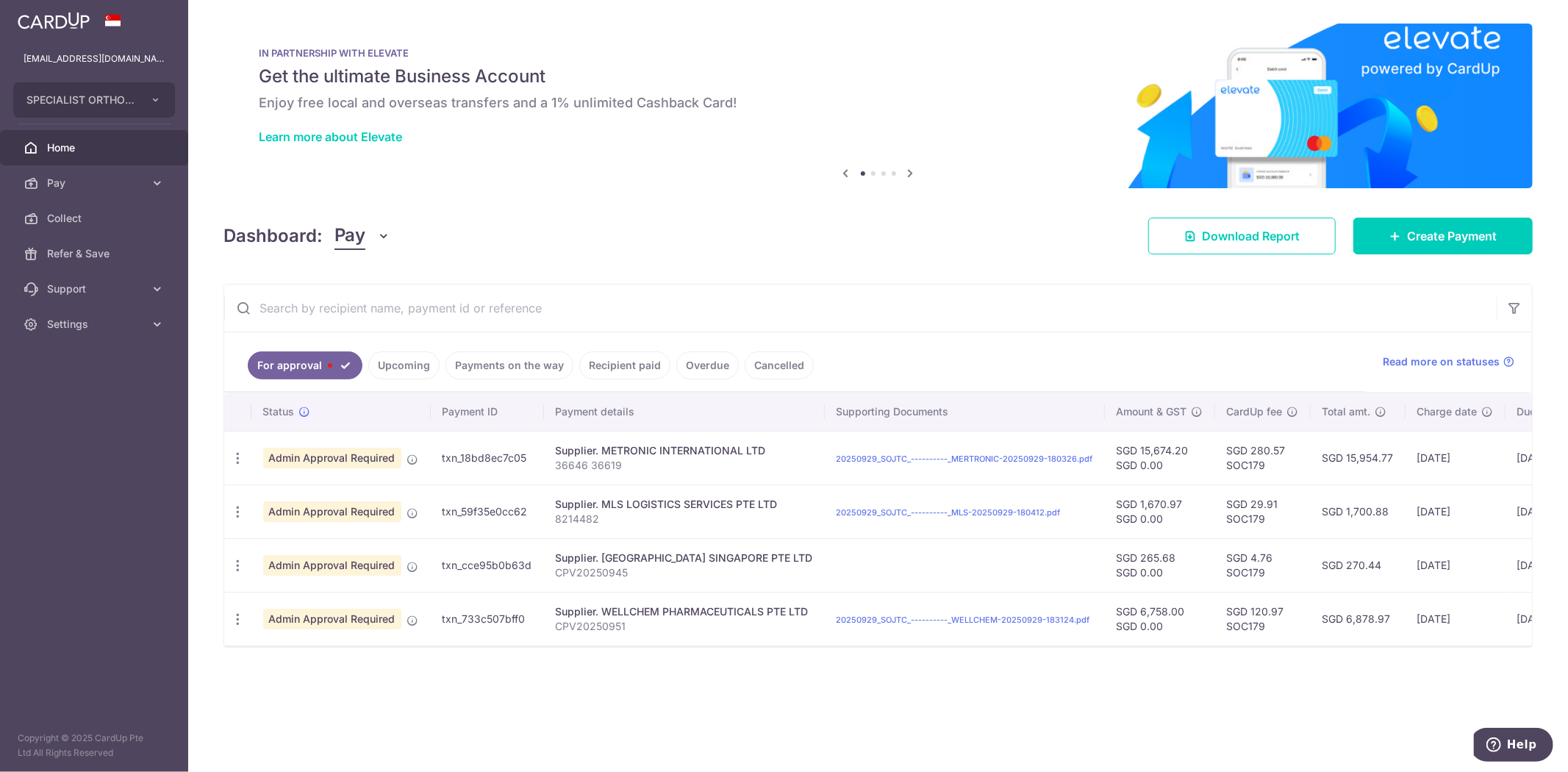
click at [223, 463] on div "For approval Upcoming Payments on the way Recipient paid Overdue Cancelled Read…" at bounding box center [878, 465] width 1309 height 364
click at [232, 463] on icon "button" at bounding box center [238, 458] width 16 height 16
click at [321, 539] on span "Cancel payment" at bounding box center [316, 534] width 99 height 18
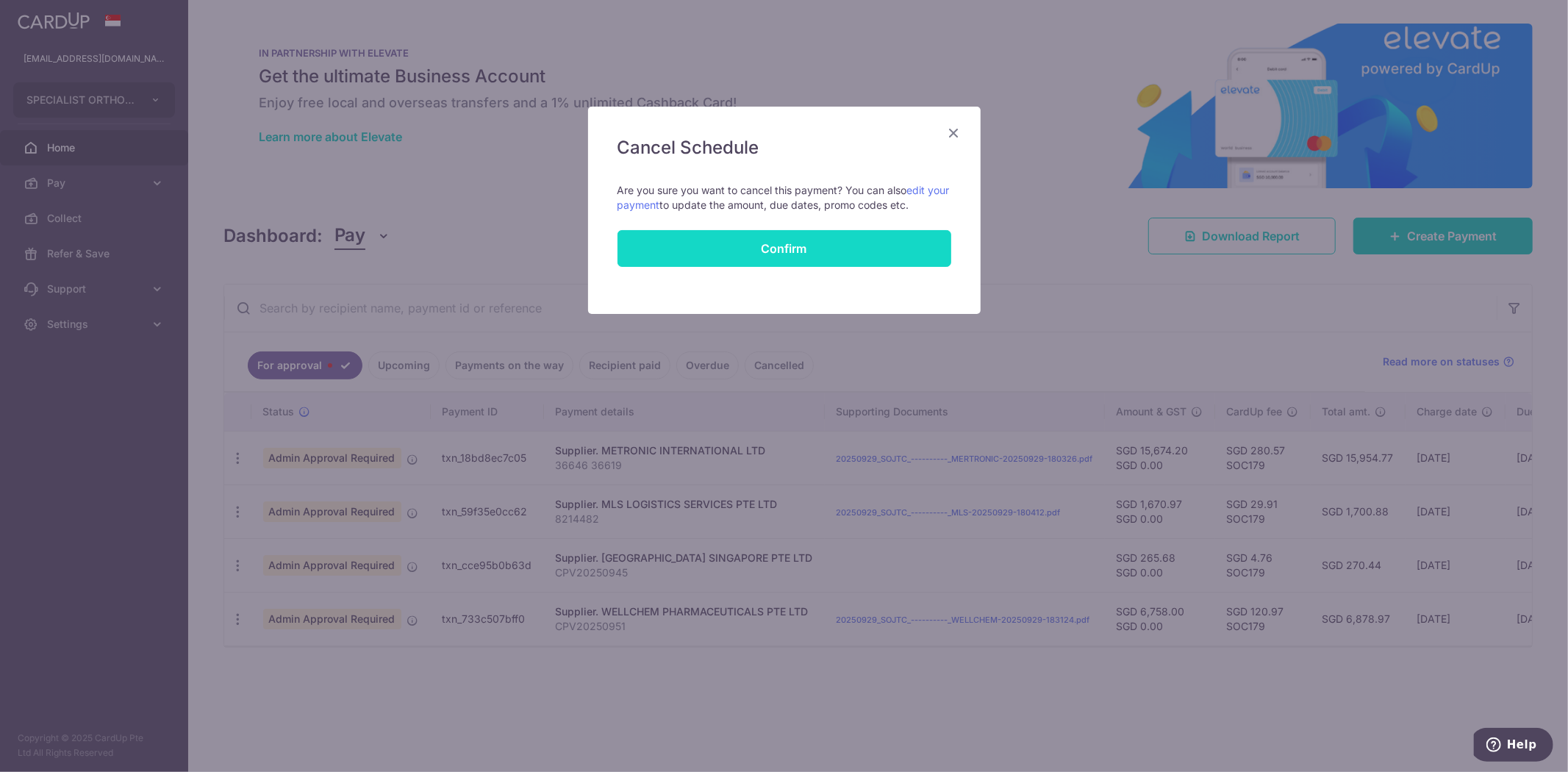
click at [762, 247] on button "Confirm" at bounding box center [785, 248] width 334 height 37
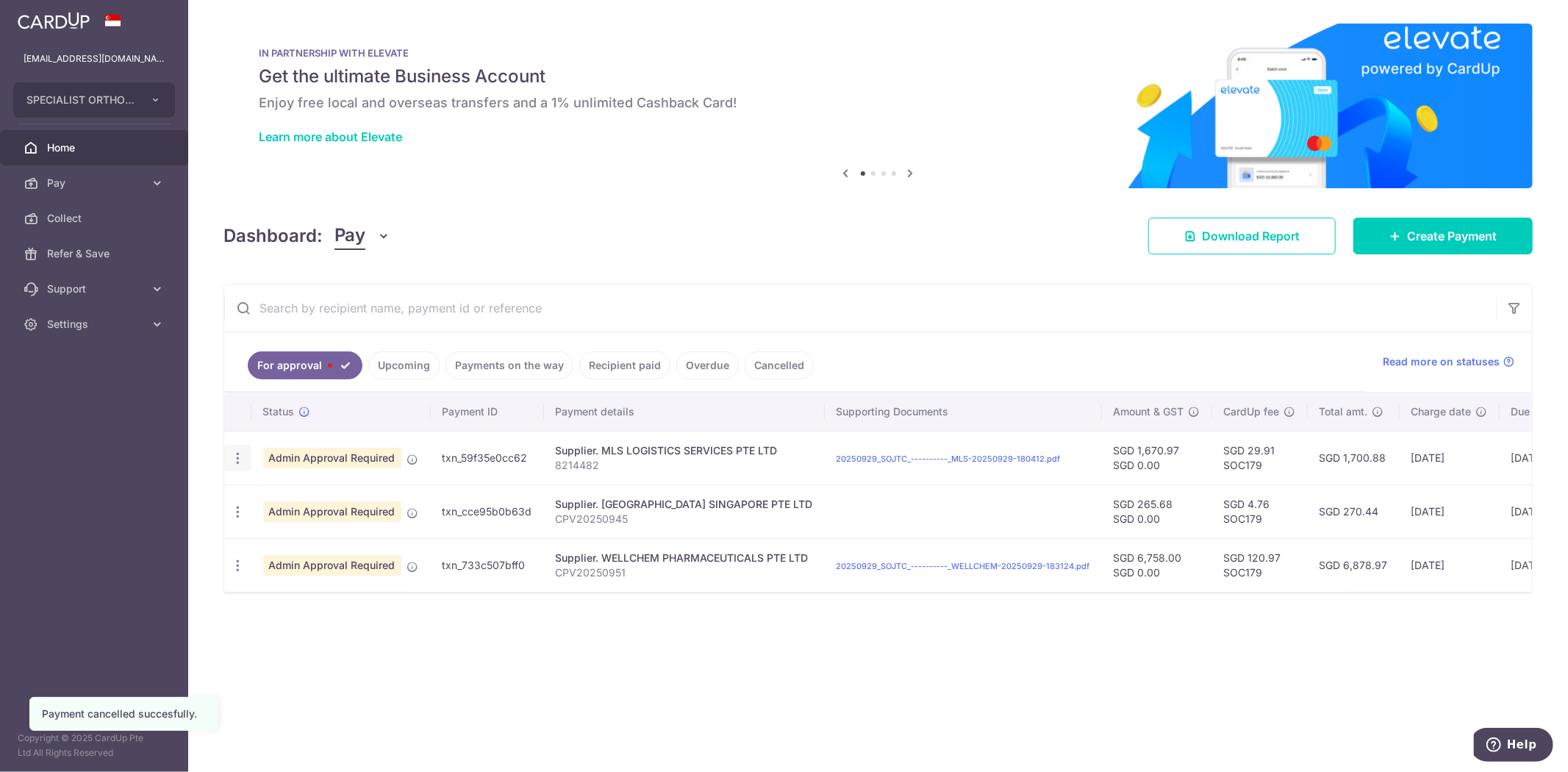
click at [247, 458] on div "Update payment Cancel payment" at bounding box center [238, 459] width 28 height 28
click at [245, 460] on div "Update payment Cancel payment" at bounding box center [238, 459] width 28 height 28
click at [238, 461] on icon "button" at bounding box center [238, 458] width 16 height 16
click at [317, 531] on span "Cancel payment" at bounding box center [316, 534] width 99 height 18
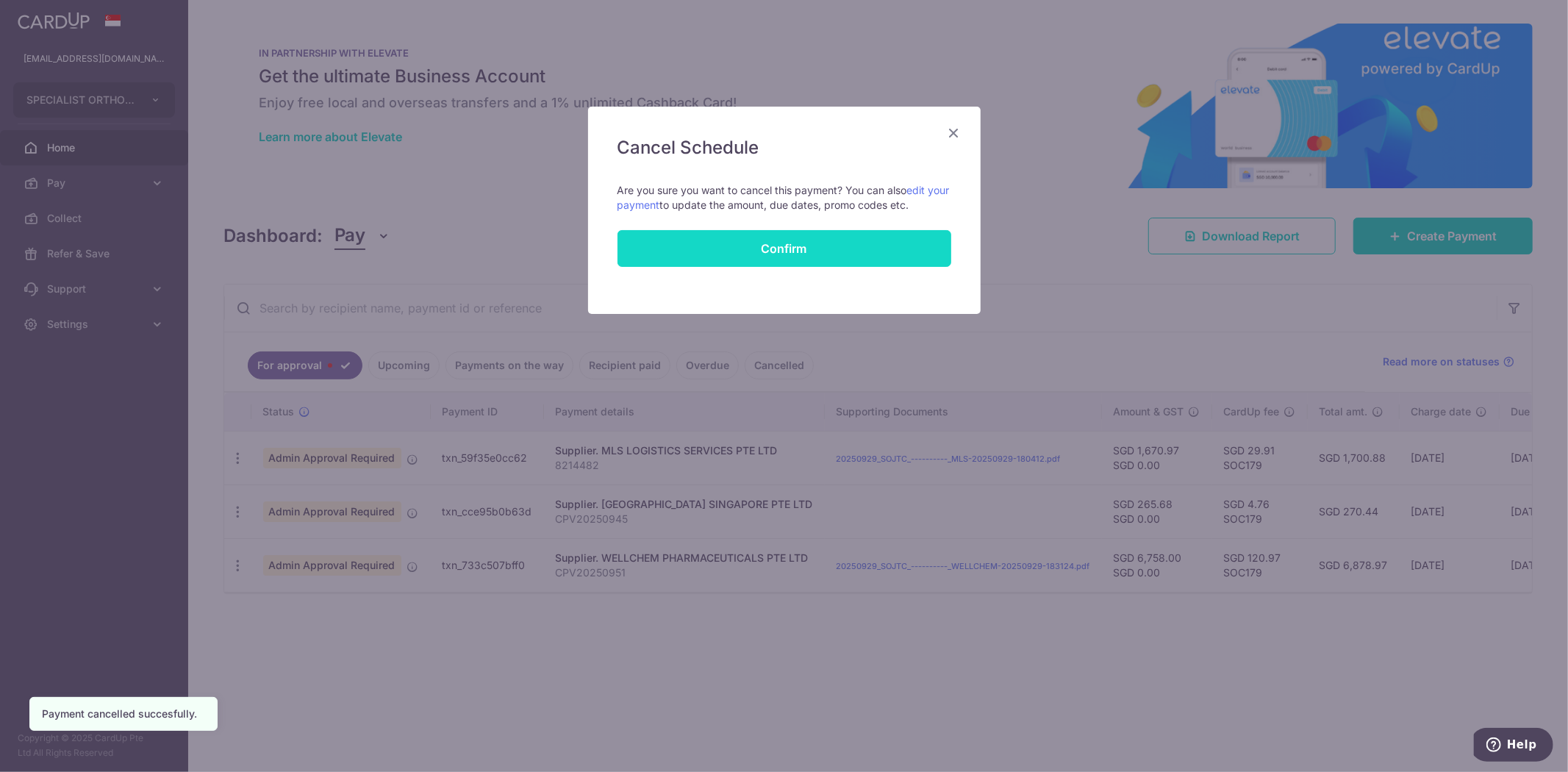
click at [769, 264] on button "Confirm" at bounding box center [785, 248] width 334 height 37
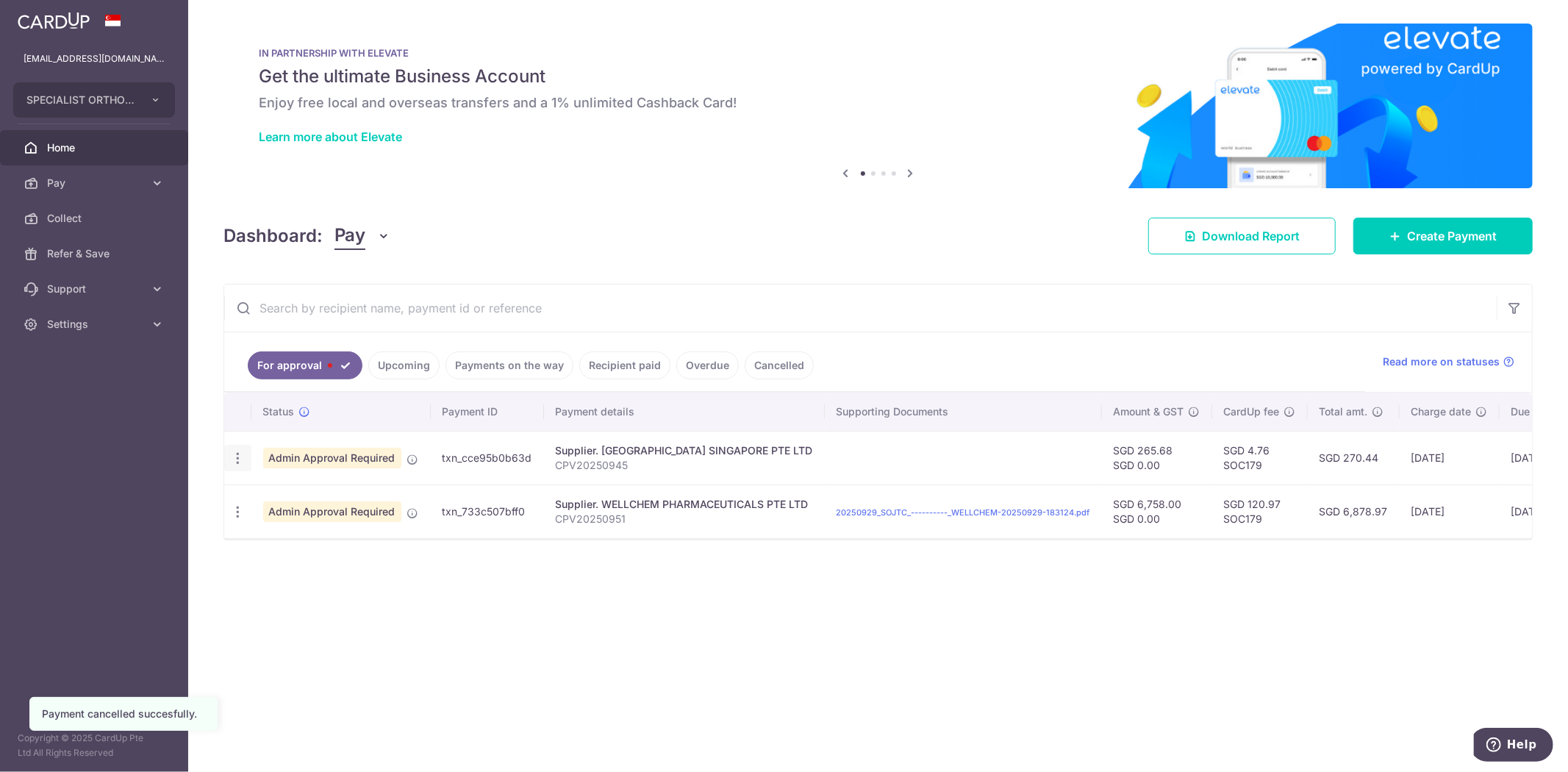
click at [237, 465] on icon "button" at bounding box center [238, 458] width 16 height 16
click at [311, 534] on span "Cancel payment" at bounding box center [316, 534] width 99 height 18
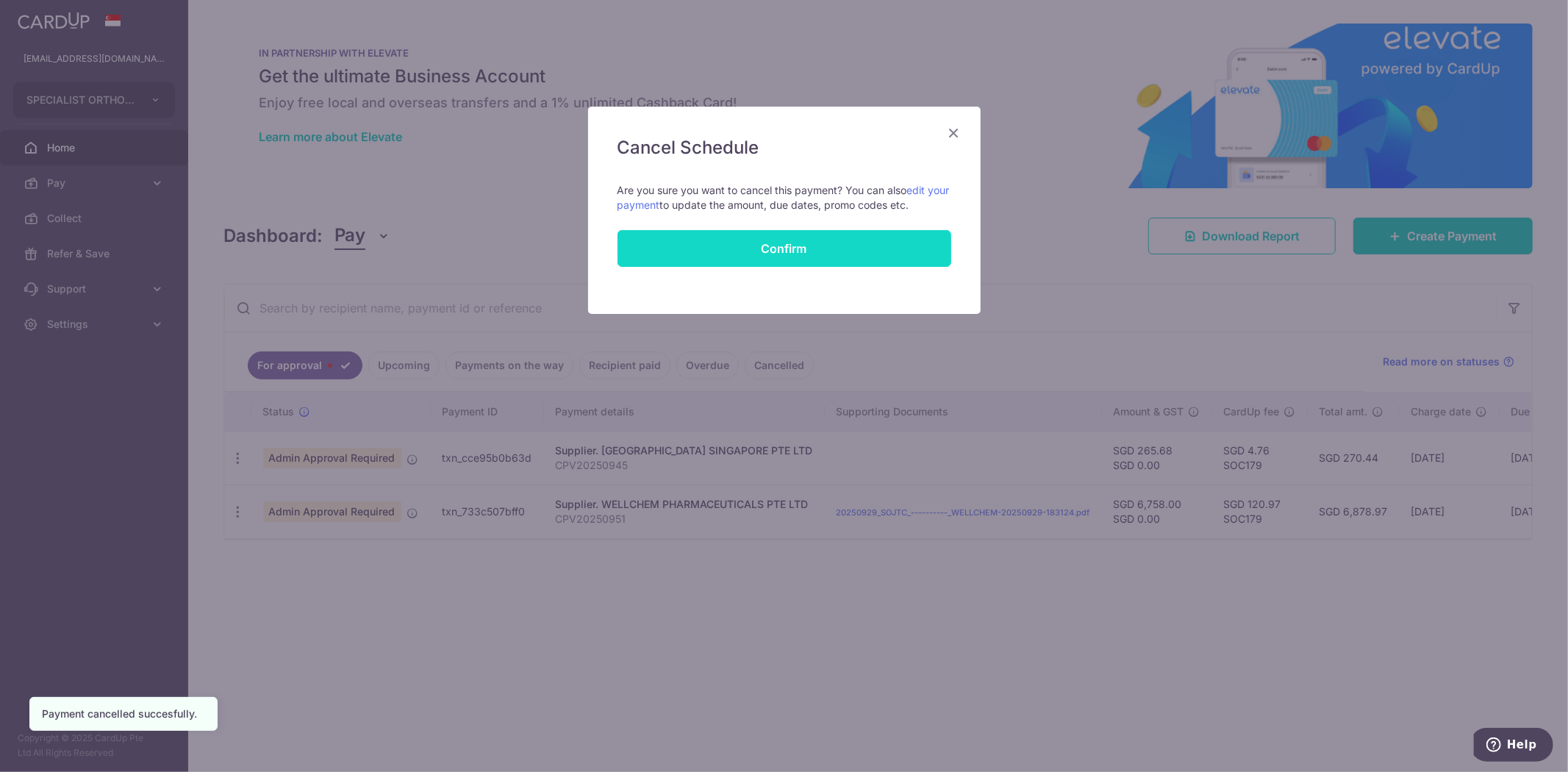
click at [775, 240] on button "Confirm" at bounding box center [785, 248] width 334 height 37
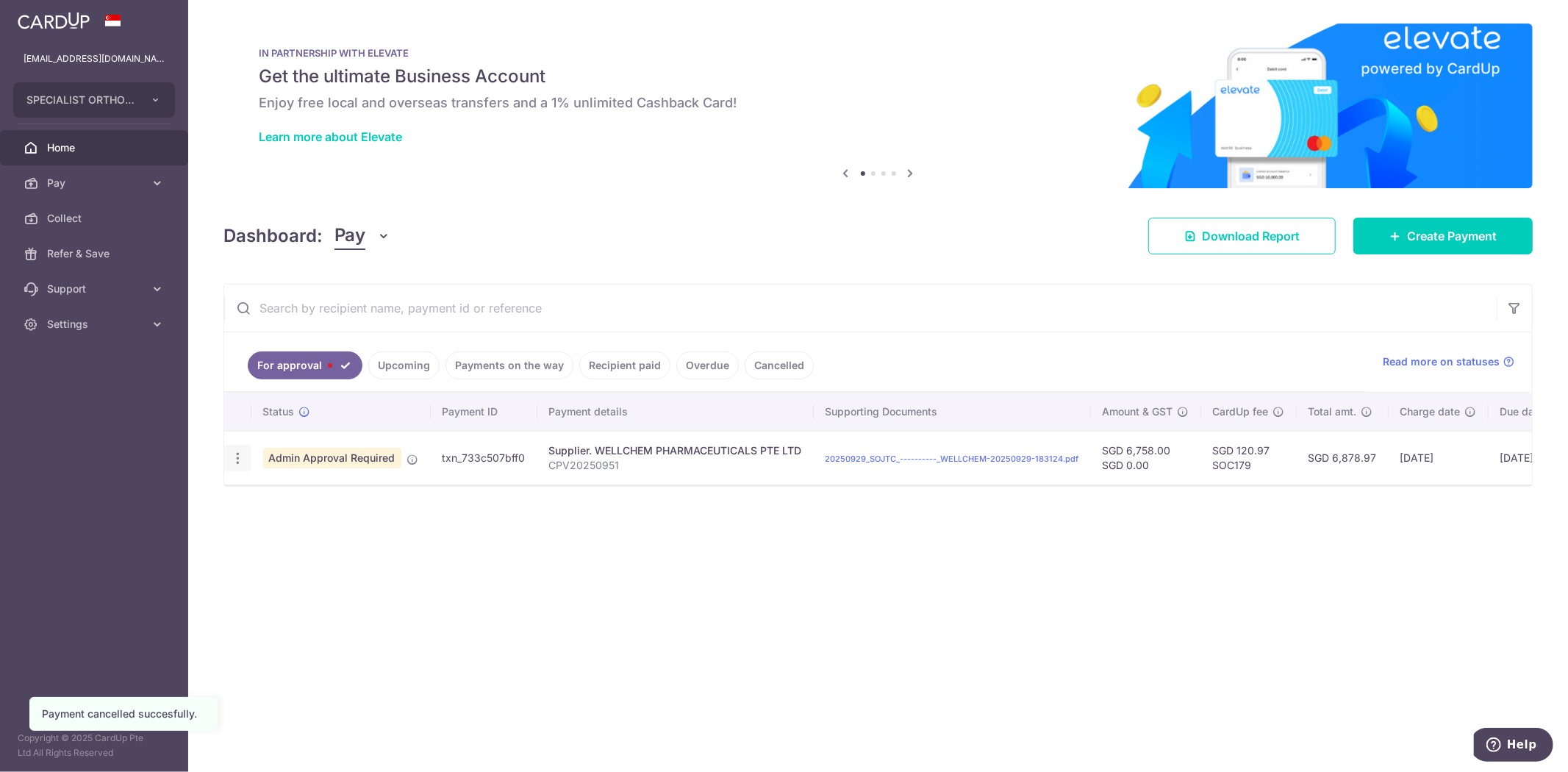
click at [244, 459] on icon "button" at bounding box center [238, 458] width 16 height 16
click at [320, 538] on span "Cancel payment" at bounding box center [316, 534] width 99 height 18
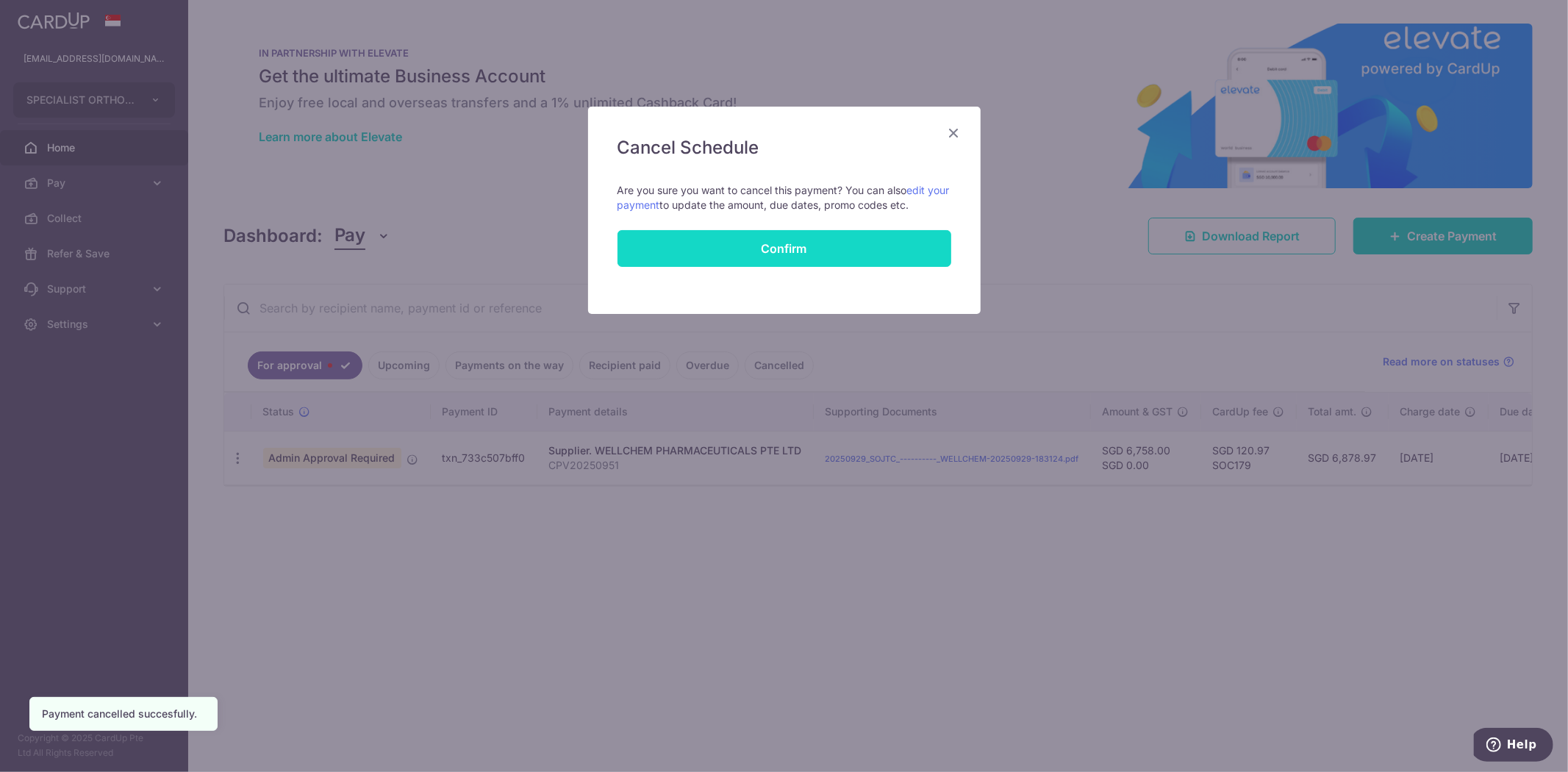
click at [744, 244] on button "Confirm" at bounding box center [785, 248] width 334 height 37
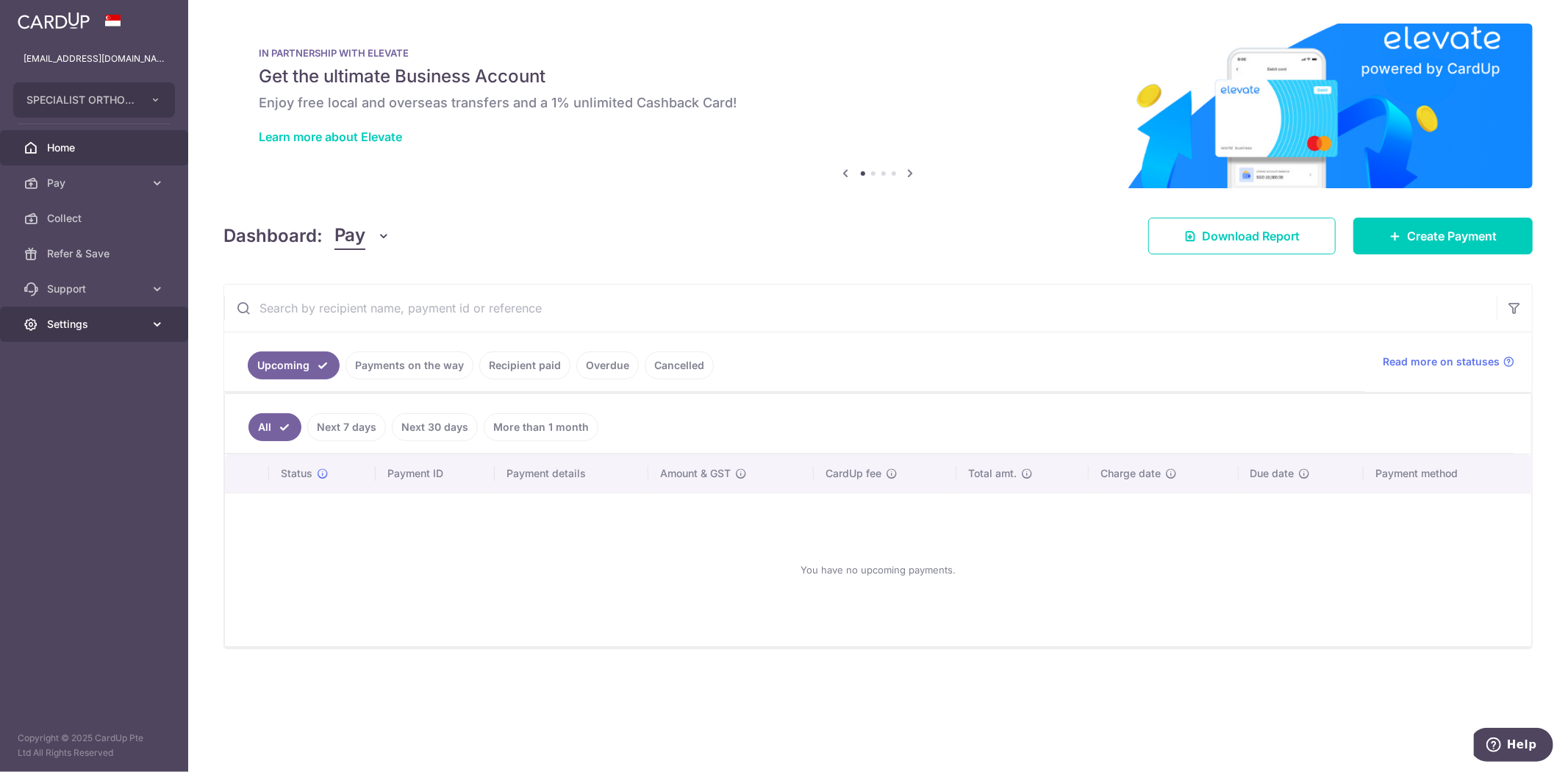
click at [151, 324] on icon at bounding box center [157, 324] width 15 height 15
click at [72, 390] on span "Logout" at bounding box center [96, 394] width 97 height 15
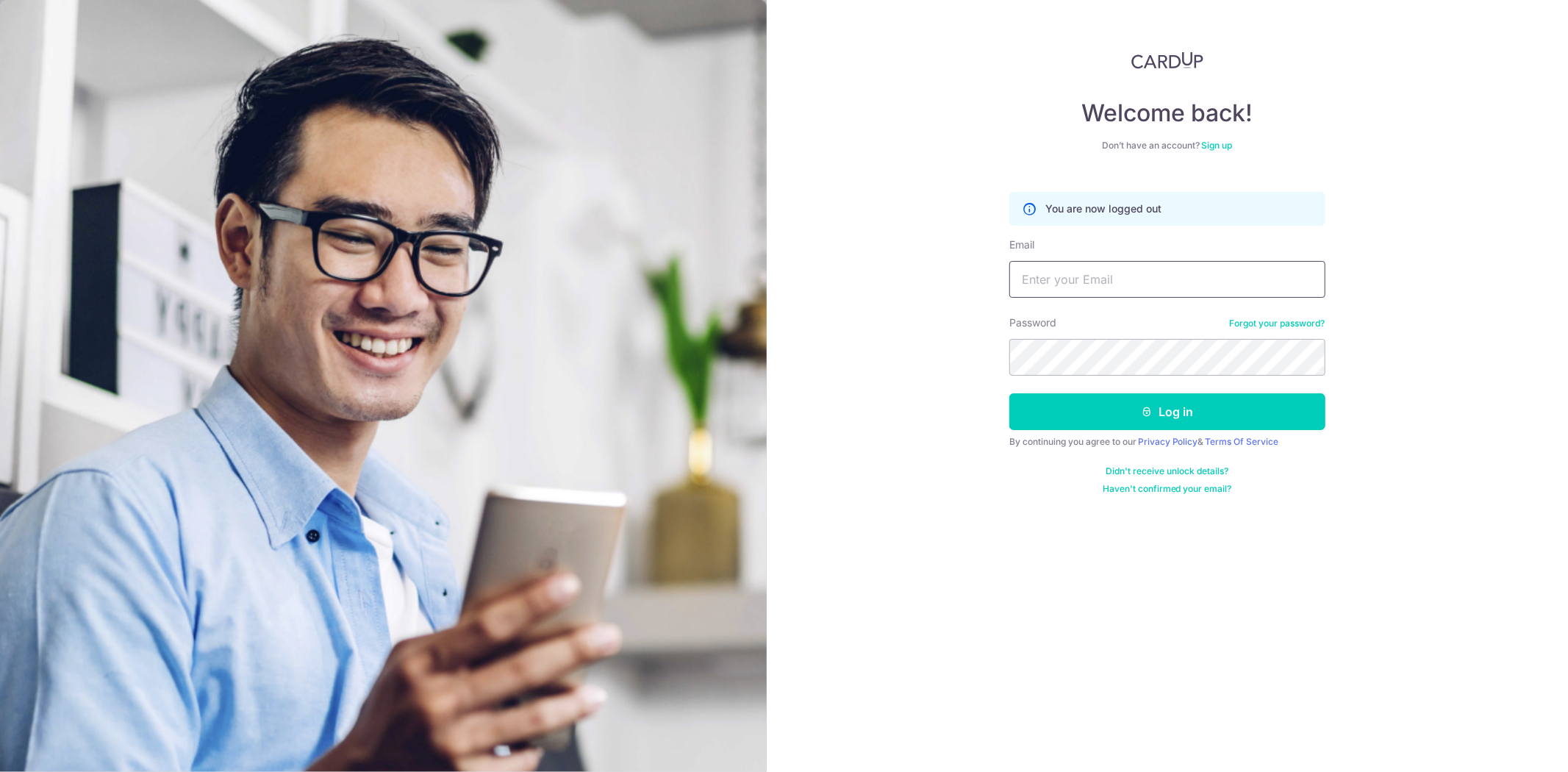
click at [1122, 294] on input "Email" at bounding box center [1167, 278] width 316 height 37
type input "[EMAIL_ADDRESS][DOMAIN_NAME]"
click at [1009, 393] on button "Log in" at bounding box center [1167, 411] width 316 height 37
